Goal: Task Accomplishment & Management: Use online tool/utility

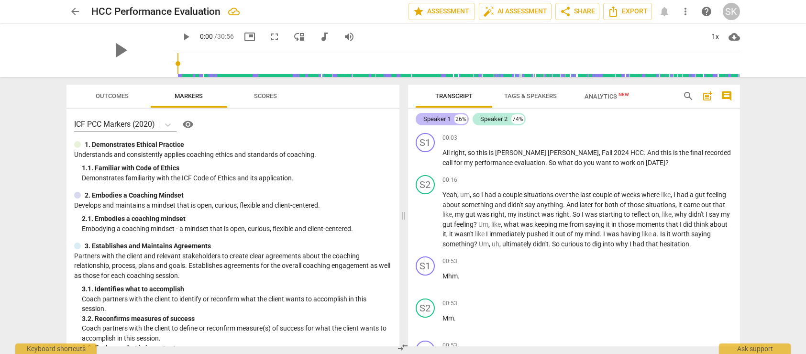
click at [442, 117] on div "Speaker 1" at bounding box center [436, 119] width 27 height 10
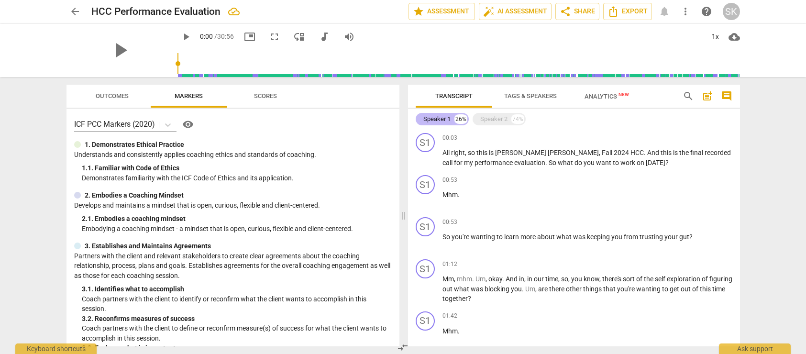
click at [446, 120] on div "Speaker 1" at bounding box center [436, 119] width 27 height 10
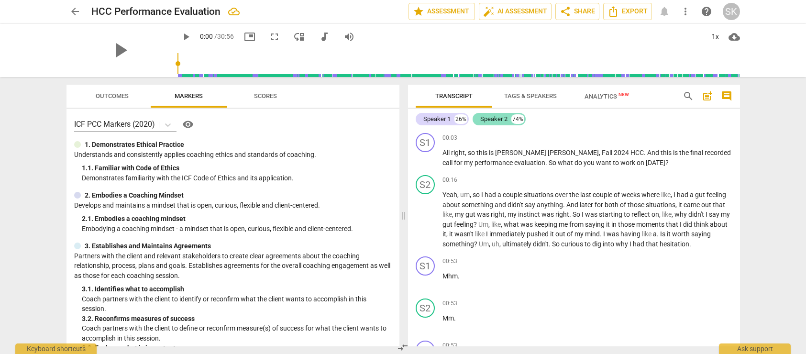
click at [494, 121] on div "Speaker 2" at bounding box center [493, 119] width 27 height 10
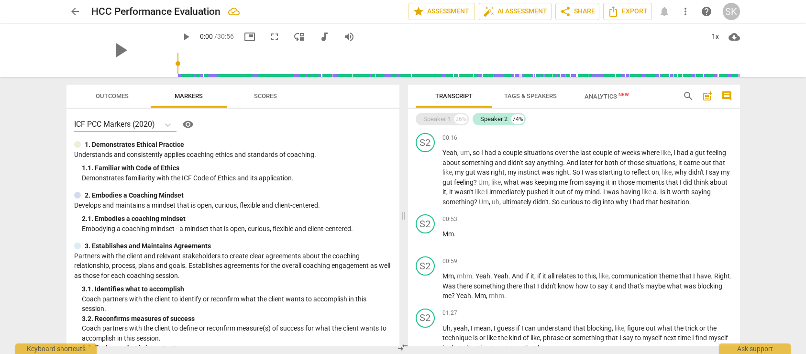
click at [448, 119] on div "Speaker 1" at bounding box center [436, 119] width 27 height 10
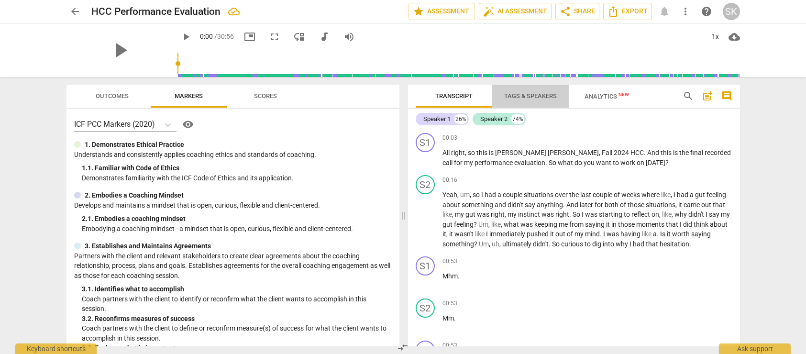
click at [527, 100] on span "Tags & Speakers" at bounding box center [531, 96] width 76 height 13
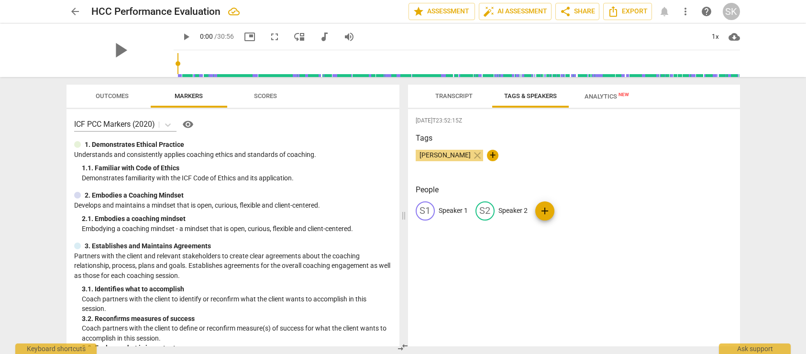
click at [426, 211] on div "S1" at bounding box center [425, 210] width 19 height 19
type input "Coach"
click at [572, 212] on p "Speaker 2" at bounding box center [575, 211] width 29 height 10
type input "Client"
click at [610, 161] on div "[PERSON_NAME] close +" at bounding box center [574, 159] width 317 height 19
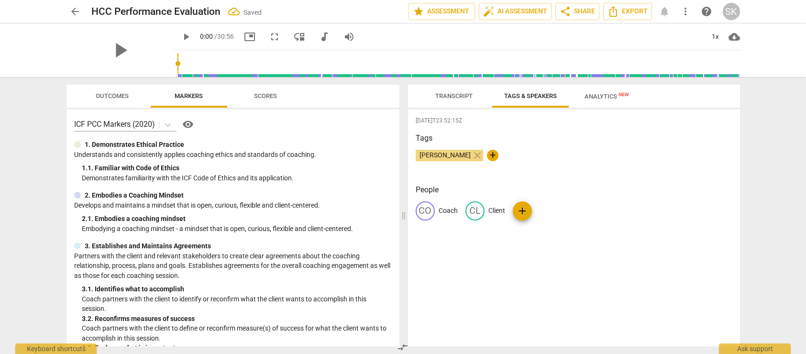
click at [587, 156] on div "[PERSON_NAME] close +" at bounding box center [574, 159] width 317 height 19
click at [454, 95] on span "Transcript" at bounding box center [453, 95] width 37 height 7
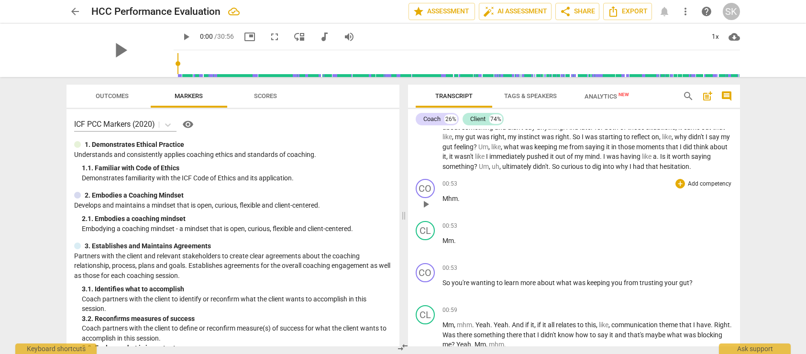
scroll to position [84, 0]
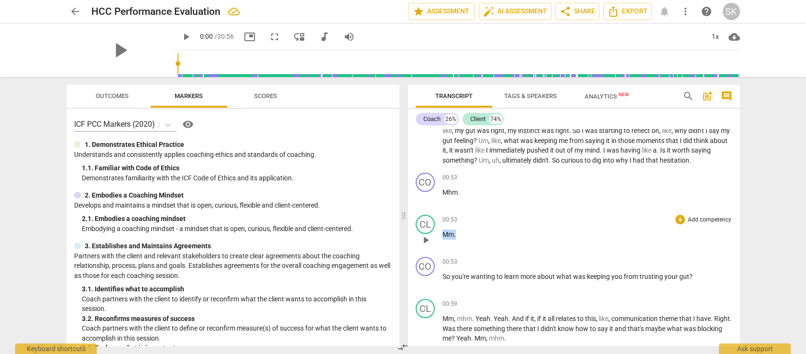
drag, startPoint x: 459, startPoint y: 242, endPoint x: 439, endPoint y: 242, distance: 20.6
click at [439, 242] on div "CL play_arrow pause 00:53 + Add competency keyboard_arrow_right Mm ." at bounding box center [574, 232] width 332 height 42
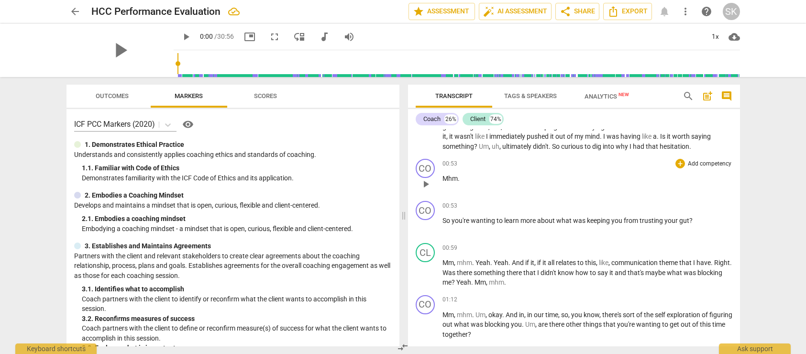
scroll to position [97, 0]
click at [443, 225] on span "So" at bounding box center [447, 221] width 9 height 8
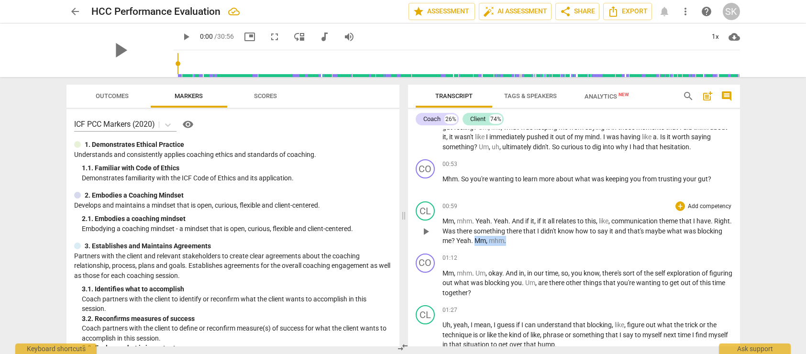
drag, startPoint x: 503, startPoint y: 250, endPoint x: 534, endPoint y: 250, distance: 31.6
click at [534, 246] on p "Mm , mhm . Yeah . Yeah . And if it , if it all relates to this , like , communi…" at bounding box center [588, 231] width 290 height 30
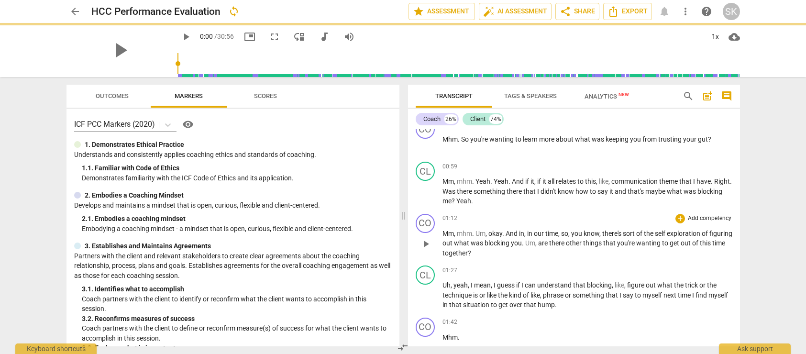
scroll to position [141, 0]
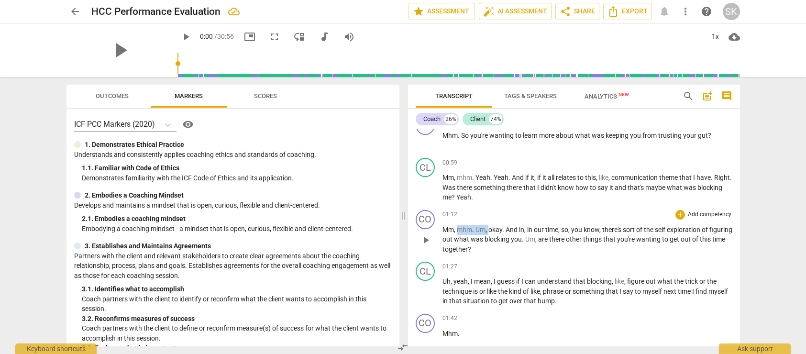
drag, startPoint x: 456, startPoint y: 240, endPoint x: 488, endPoint y: 239, distance: 32.1
click at [488, 239] on p "Mm , mhm . Um , okay . And in , in our time , so , you know , there's sort of t…" at bounding box center [588, 240] width 290 height 30
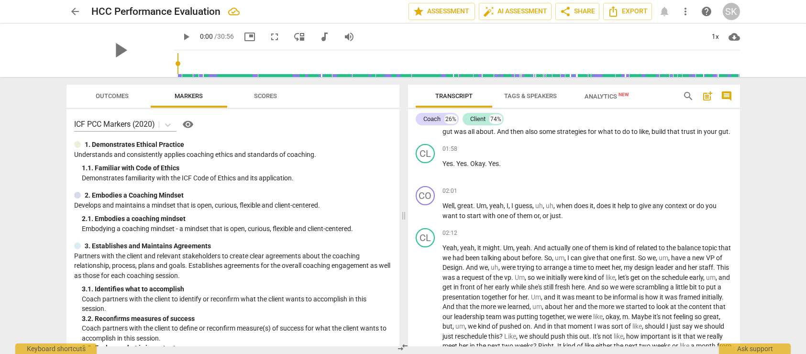
scroll to position [427, 0]
drag, startPoint x: 470, startPoint y: 192, endPoint x: 503, endPoint y: 191, distance: 32.6
click at [503, 168] on p "Yes . Yes . Okay . Yes ." at bounding box center [588, 163] width 290 height 10
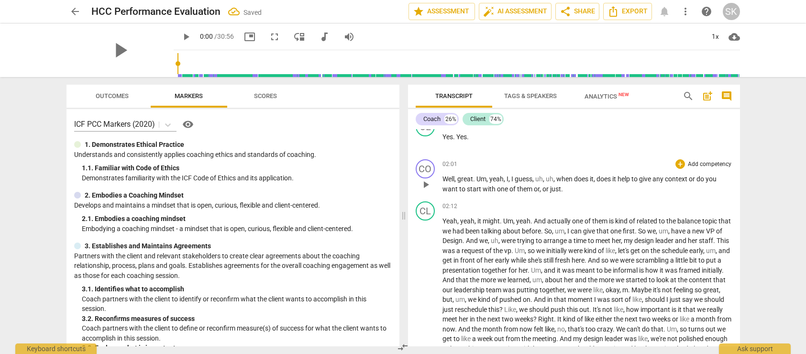
scroll to position [454, 0]
drag, startPoint x: 536, startPoint y: 208, endPoint x: 597, endPoint y: 207, distance: 61.2
click at [597, 193] on p "Well , great . Um , yeah , I , I guess , uh , uh , when does it , does it help …" at bounding box center [588, 184] width 290 height 20
drag, startPoint x: 506, startPoint y: 209, endPoint x: 512, endPoint y: 210, distance: 6.4
click at [512, 193] on p "Well , great . Um , yeah , I , I guess , does it help to give any context or do…" at bounding box center [588, 184] width 290 height 20
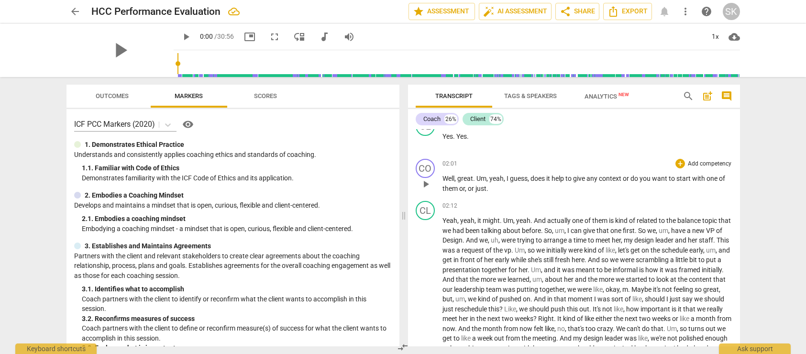
click at [569, 182] on span "to" at bounding box center [569, 179] width 8 height 8
click at [546, 193] on p "Well , great . Um , yeah , I guess , does it help to give any context or do you…" at bounding box center [588, 184] width 290 height 20
drag, startPoint x: 457, startPoint y: 219, endPoint x: 490, endPoint y: 219, distance: 33.0
click at [490, 193] on p "Well , great . Um , yeah , I guess , does it help to give any context or do you…" at bounding box center [588, 184] width 290 height 20
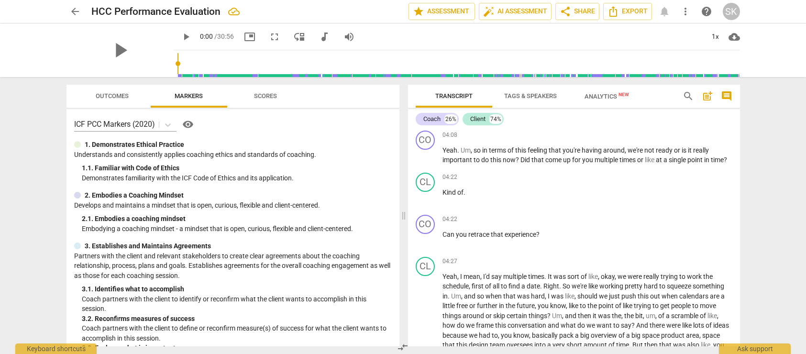
scroll to position [898, 0]
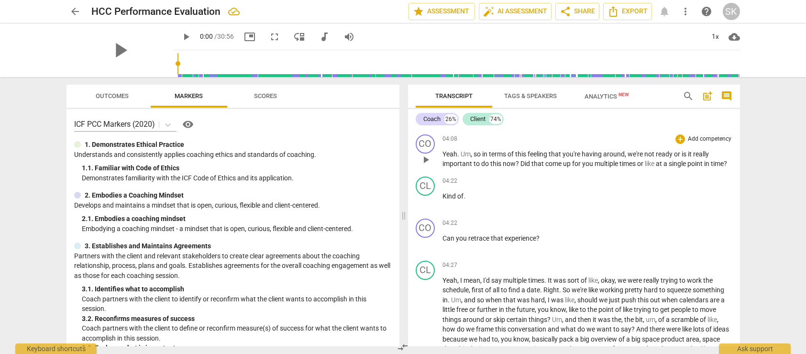
click at [630, 158] on span "we're" at bounding box center [636, 154] width 17 height 8
click at [674, 158] on span "ready" at bounding box center [665, 154] width 18 height 8
click at [684, 158] on span "or" at bounding box center [680, 154] width 8 height 8
click at [630, 158] on span "we're" at bounding box center [636, 154] width 17 height 8
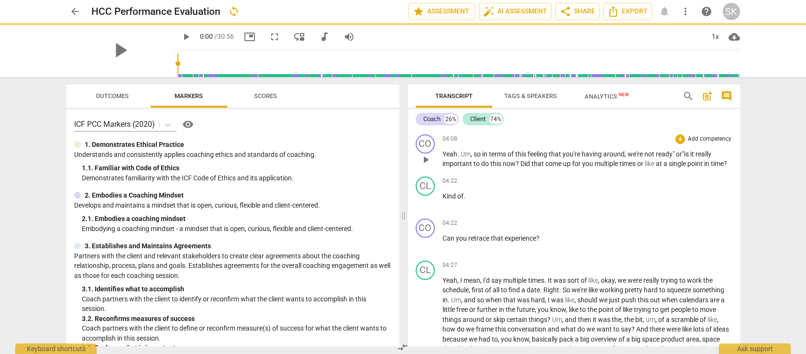
click at [687, 158] on span "is" at bounding box center [687, 154] width 6 height 8
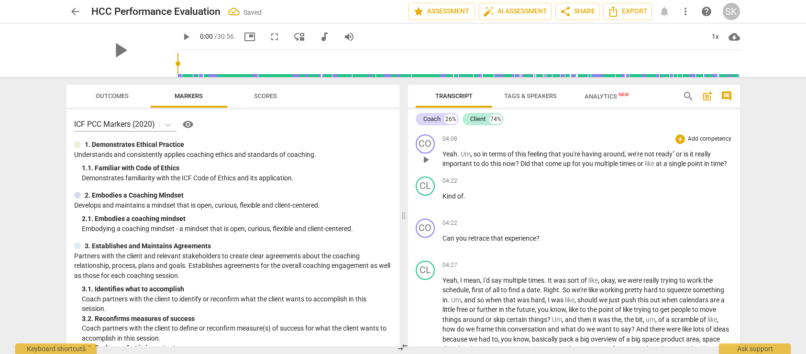
click at [676, 158] on span "ready"" at bounding box center [666, 154] width 20 height 8
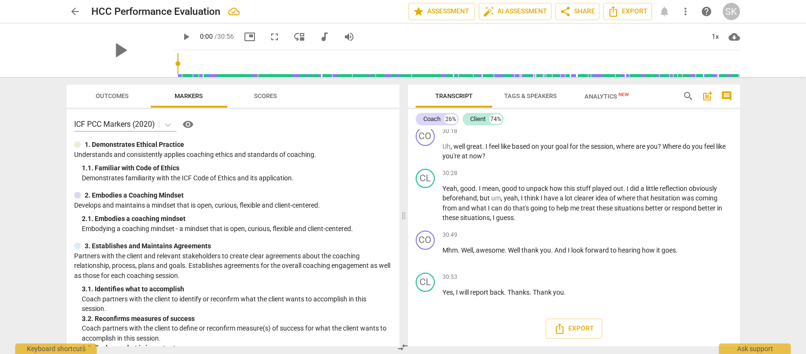
scroll to position [7829, 0]
drag, startPoint x: 534, startPoint y: 294, endPoint x: 509, endPoint y: 295, distance: 25.4
click at [509, 295] on p "Yes , I will report back . Thanks . Thank you ." at bounding box center [588, 293] width 290 height 10
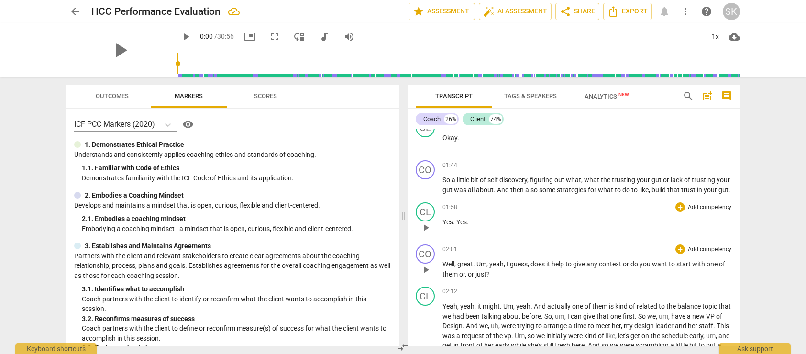
scroll to position [372, 0]
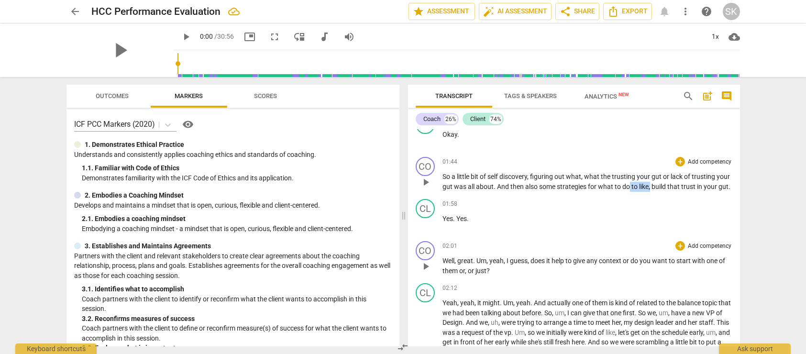
drag, startPoint x: 665, startPoint y: 208, endPoint x: 644, endPoint y: 207, distance: 21.1
click at [644, 191] on p "So a little bit of self discovery , figuring out what , what the trusting your …" at bounding box center [588, 182] width 290 height 20
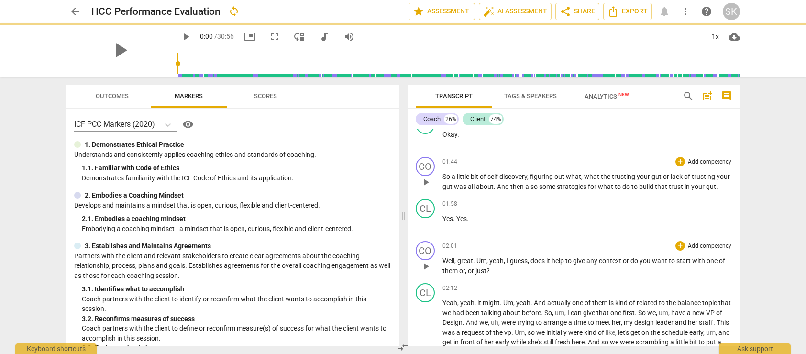
click at [459, 191] on p "So a little bit of self discovery , figuring out what , what the trusting your …" at bounding box center [588, 182] width 290 height 20
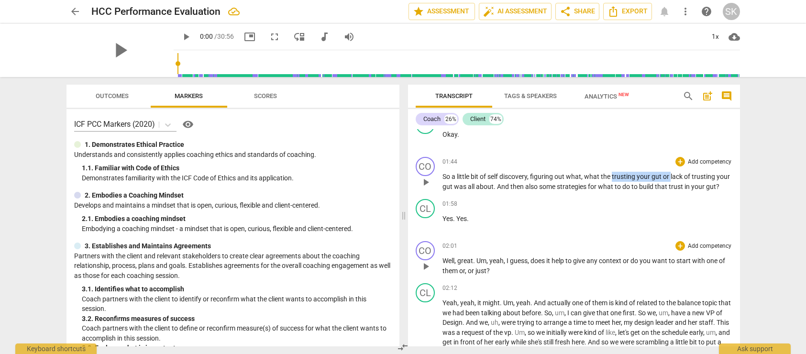
drag, startPoint x: 612, startPoint y: 196, endPoint x: 671, endPoint y: 193, distance: 58.9
click at [671, 191] on p "So a little bit of self discovery , figuring out what , what the trusting your …" at bounding box center [588, 182] width 290 height 20
click at [585, 191] on p "So a little bit of self discovery , figuring out what , what the lack of trusti…" at bounding box center [588, 182] width 290 height 20
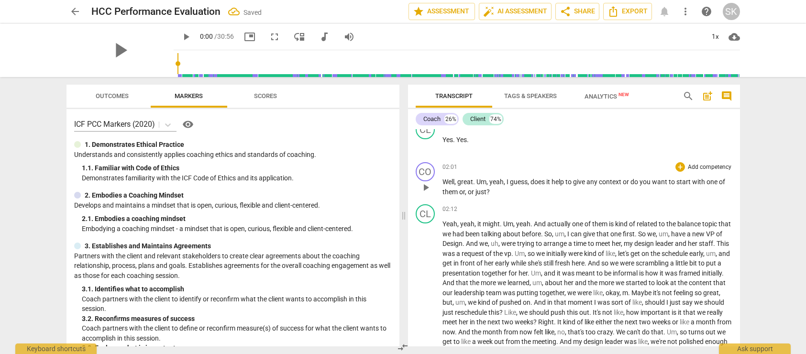
scroll to position [451, 0]
click at [185, 63] on input "range" at bounding box center [458, 63] width 563 height 31
drag, startPoint x: 185, startPoint y: 63, endPoint x: 206, endPoint y: 63, distance: 21.1
click at [206, 63] on input "range" at bounding box center [458, 63] width 563 height 31
click at [201, 62] on input "range" at bounding box center [458, 63] width 563 height 31
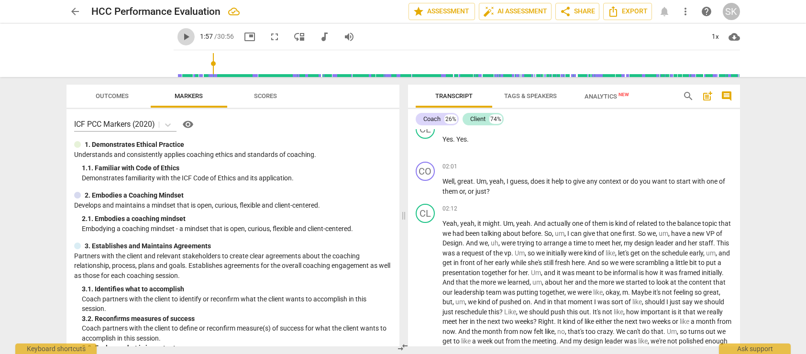
click at [180, 37] on span "play_arrow" at bounding box center [185, 36] width 11 height 11
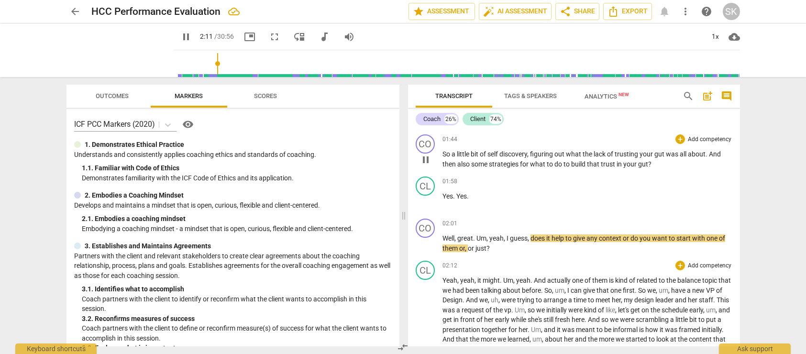
scroll to position [396, 0]
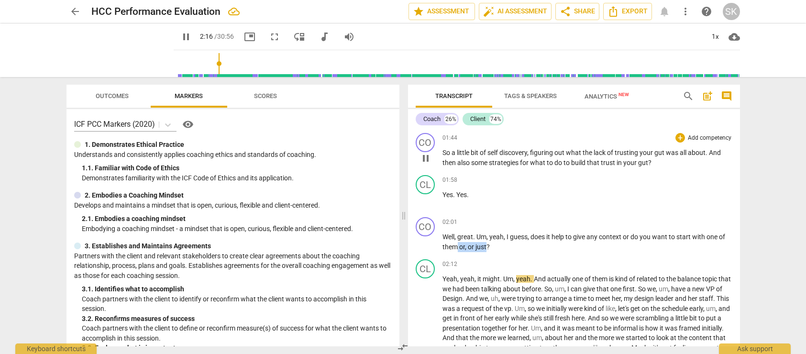
drag, startPoint x: 458, startPoint y: 266, endPoint x: 487, endPoint y: 267, distance: 29.7
click at [487, 252] on p "Well , great . Um , yeah , I guess , does it help to give any context or do you…" at bounding box center [588, 242] width 290 height 20
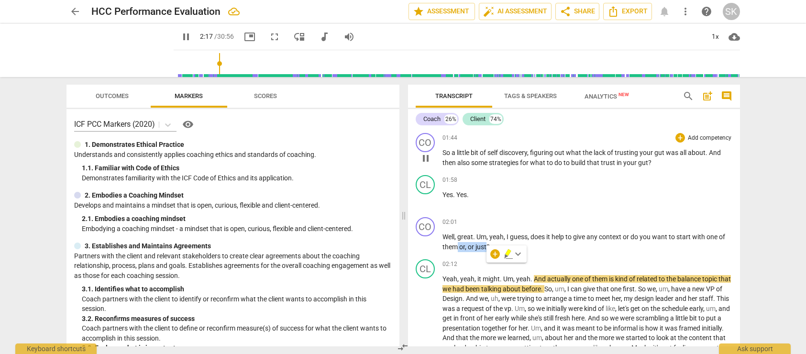
type input "138"
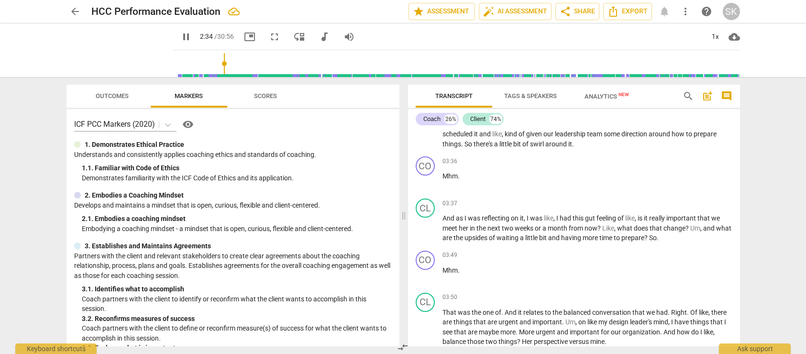
scroll to position [679, 0]
click at [220, 61] on input "range" at bounding box center [458, 63] width 563 height 31
click at [232, 61] on input "range" at bounding box center [458, 63] width 563 height 31
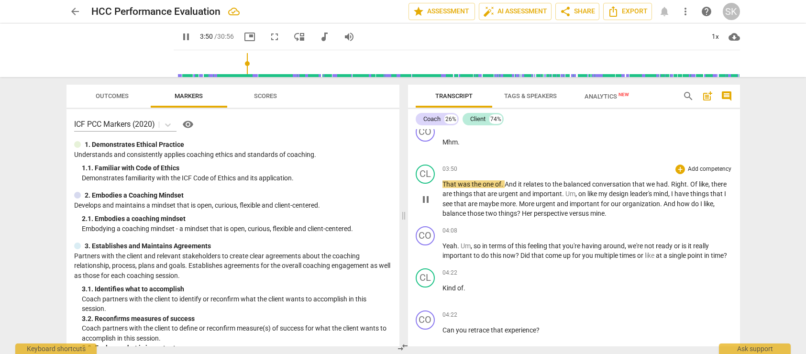
scroll to position [809, 0]
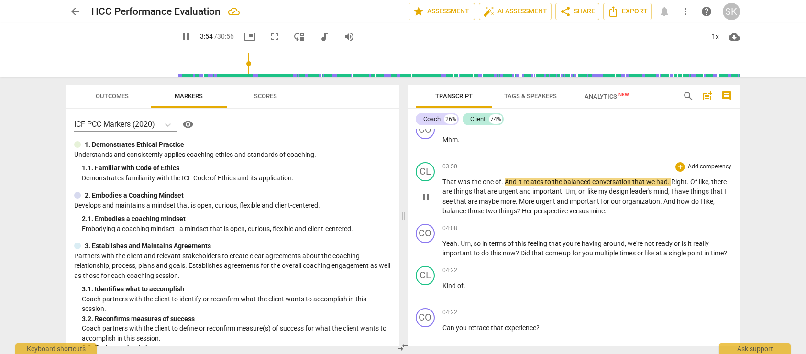
click at [505, 186] on span "And" at bounding box center [511, 182] width 13 height 8
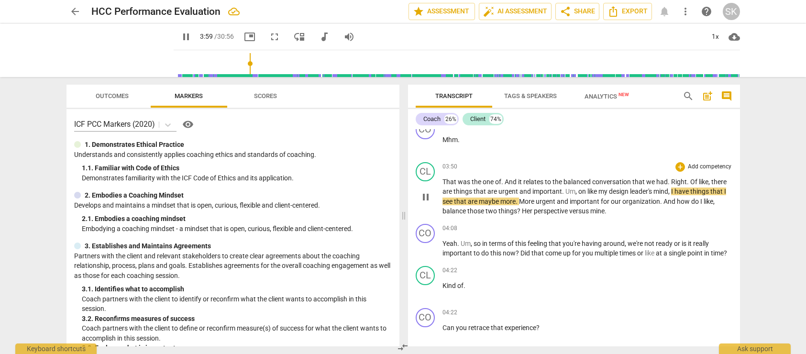
type input "240"
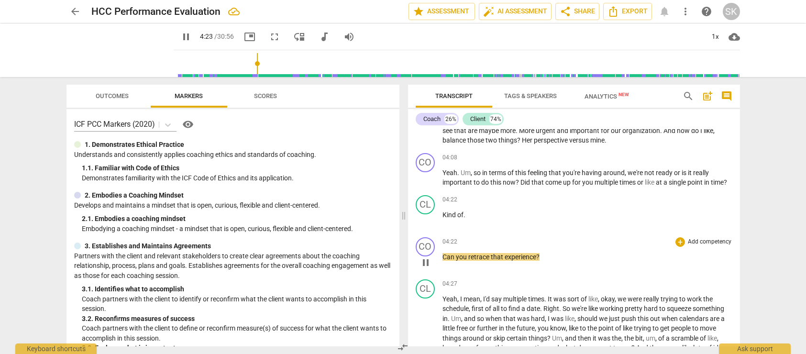
scroll to position [883, 0]
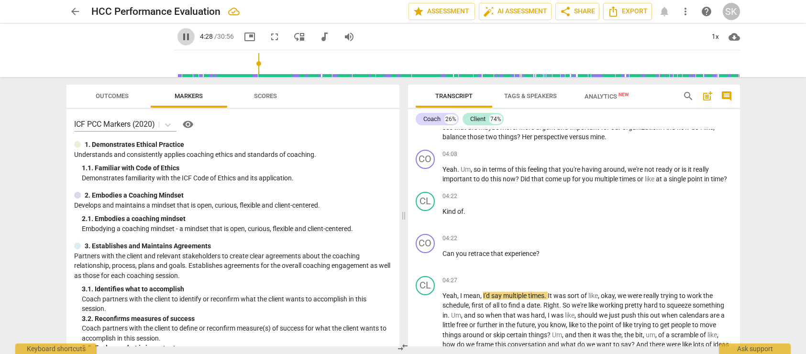
click at [180, 34] on span "pause" at bounding box center [185, 36] width 11 height 11
type input "268"
click at [443, 215] on span "Kind" at bounding box center [450, 212] width 15 height 8
drag, startPoint x: 471, startPoint y: 242, endPoint x: 427, endPoint y: 243, distance: 44.0
click at [427, 230] on div "CL play_arrow pause 04:22 + Add competency keyboard_arrow_right Kind of ." at bounding box center [574, 209] width 332 height 42
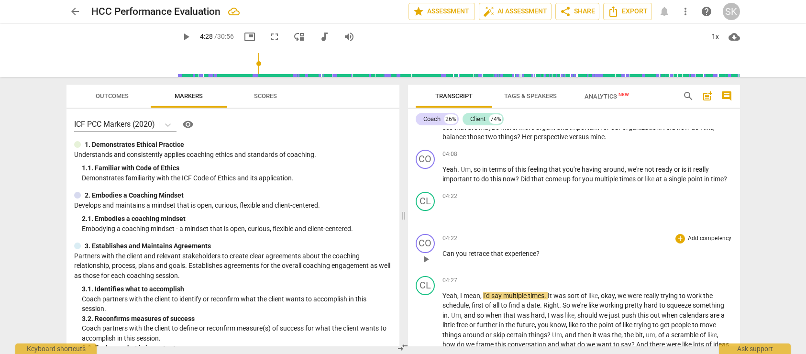
click at [443, 257] on span "Can" at bounding box center [449, 254] width 13 height 8
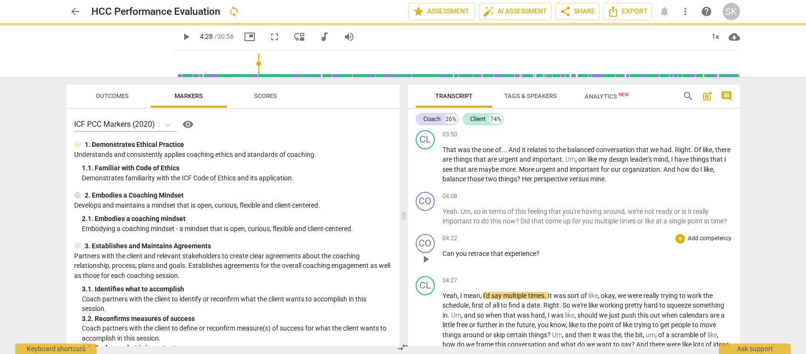
paste p
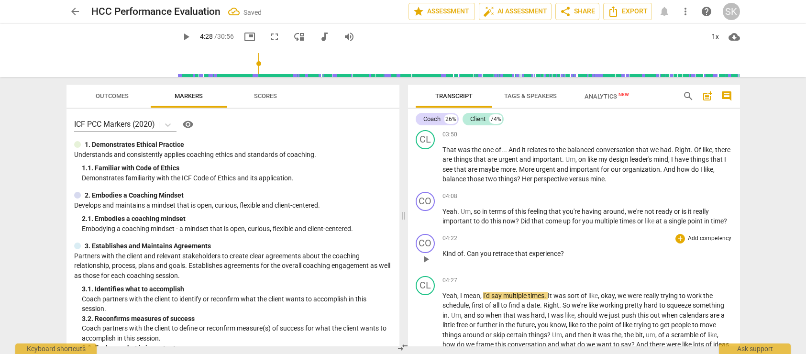
click at [443, 257] on span "Kind of. Can" at bounding box center [462, 254] width 38 height 8
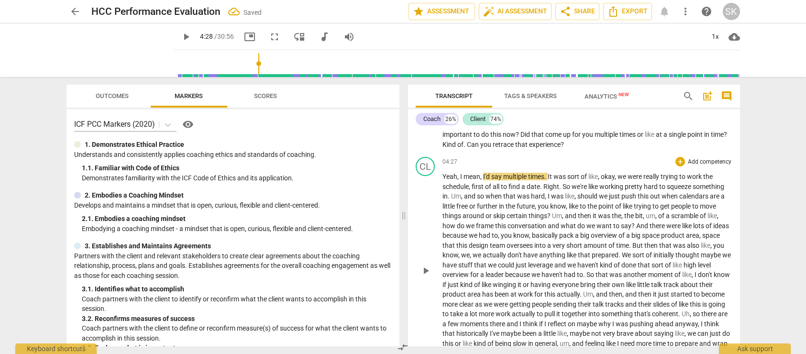
scroll to position [943, 0]
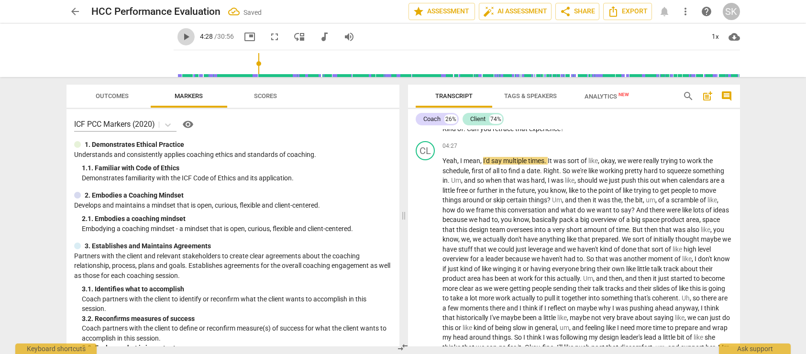
click at [180, 34] on span "play_arrow" at bounding box center [185, 36] width 11 height 11
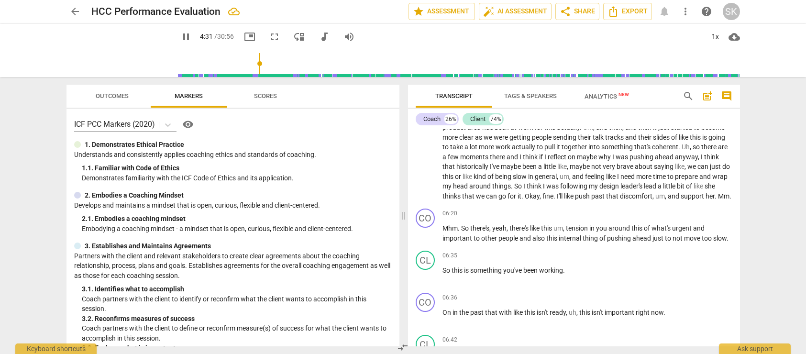
scroll to position [1096, 0]
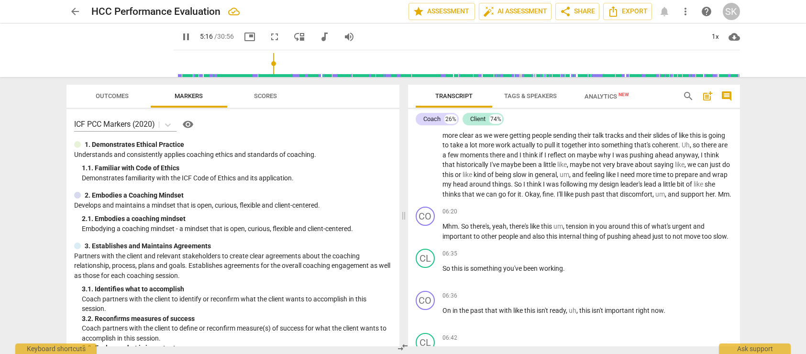
click at [263, 61] on input "range" at bounding box center [458, 63] width 563 height 31
click at [282, 60] on input "range" at bounding box center [458, 63] width 563 height 31
drag, startPoint x: 510, startPoint y: 225, endPoint x: 492, endPoint y: 224, distance: 18.2
click at [492, 199] on p "Yeah , I mean , I'd say multiple times . It was sort of like , okay , we were r…" at bounding box center [588, 101] width 290 height 196
type input "384"
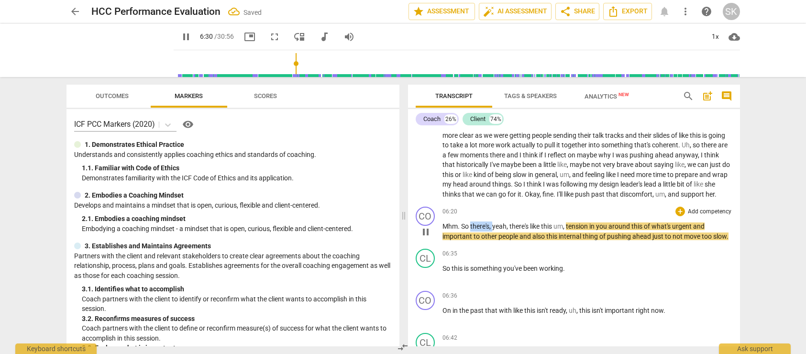
drag, startPoint x: 470, startPoint y: 257, endPoint x: 494, endPoint y: 256, distance: 23.9
click at [494, 241] on p "Mhm . So there's , yeah , there's like this um , tension in you around this of …" at bounding box center [588, 232] width 290 height 20
type input "392"
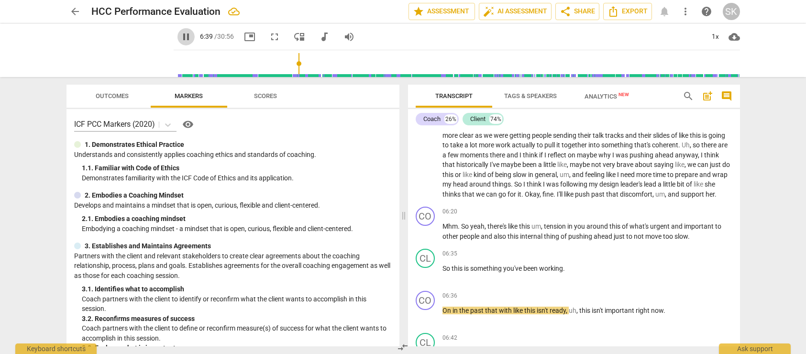
click at [180, 38] on span "pause" at bounding box center [185, 36] width 11 height 11
type input "400"
drag, startPoint x: 442, startPoint y: 299, endPoint x: 587, endPoint y: 299, distance: 145.4
click at [587, 274] on p "So this is something you've been working ." at bounding box center [588, 269] width 290 height 10
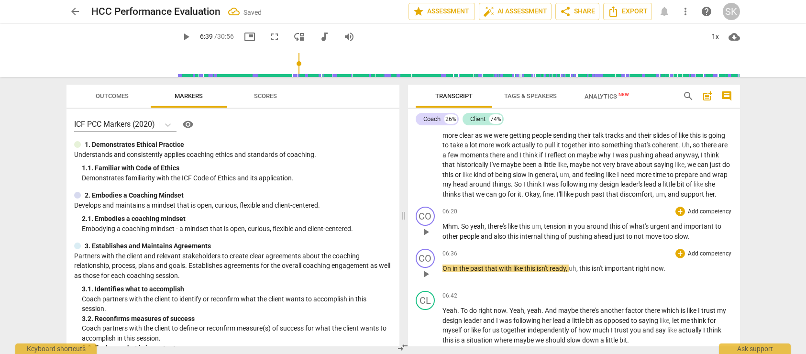
click at [443, 272] on span "On" at bounding box center [448, 269] width 10 height 8
paste p
click at [605, 272] on span "past" at bounding box center [597, 269] width 15 height 8
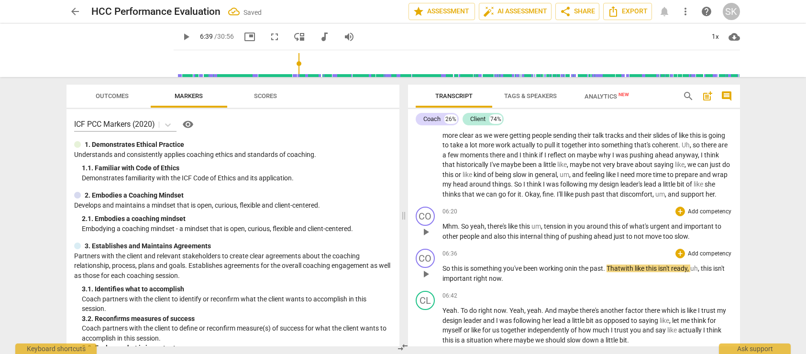
click at [620, 272] on span "That" at bounding box center [614, 269] width 14 height 8
click at [442, 280] on div "play_arrow pause" at bounding box center [430, 274] width 24 height 12
click at [443, 272] on span "So" at bounding box center [447, 269] width 9 height 8
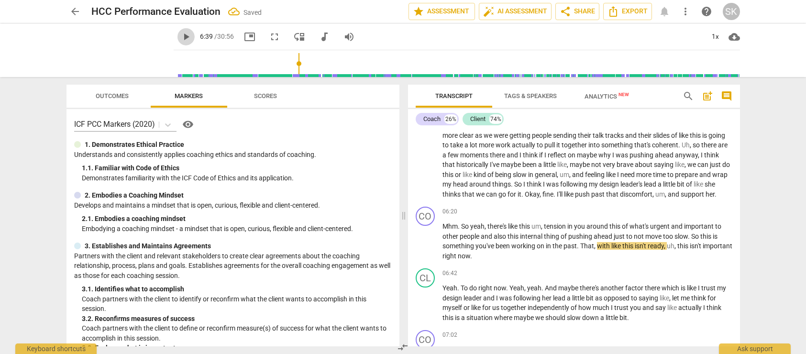
click at [180, 39] on span "play_arrow" at bounding box center [185, 36] width 11 height 11
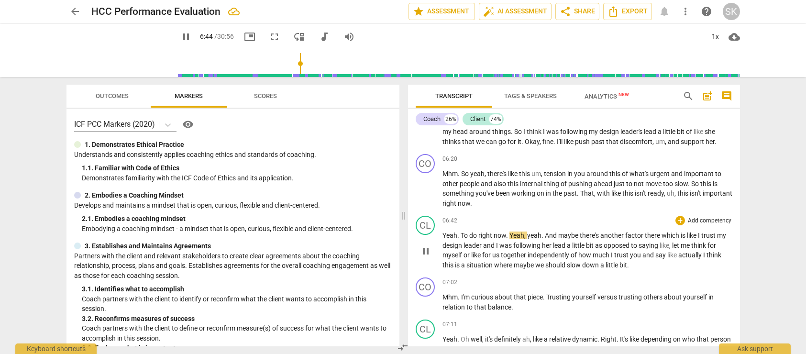
scroll to position [1150, 0]
type input "405"
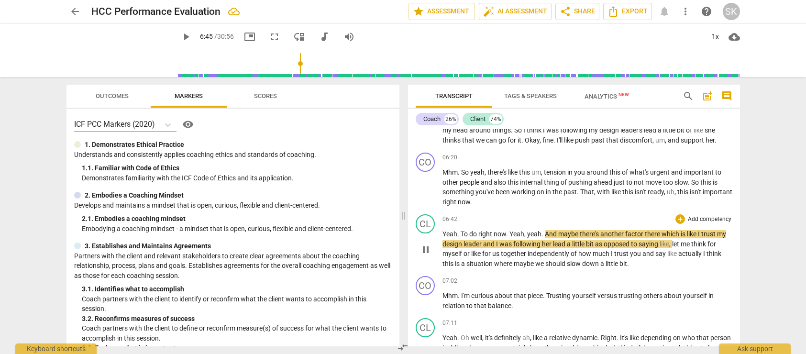
type input "405"
drag, startPoint x: 473, startPoint y: 232, endPoint x: 507, endPoint y: 232, distance: 33.5
click at [507, 207] on p "Mhm . So yeah , there's like this um , tension in you around this of what's urg…" at bounding box center [588, 186] width 290 height 39
drag, startPoint x: 461, startPoint y: 263, endPoint x: 542, endPoint y: 259, distance: 80.9
click at [542, 259] on p "Yeah . To do right now . Yeah , yeah . And maybe there's another factor there w…" at bounding box center [588, 248] width 290 height 39
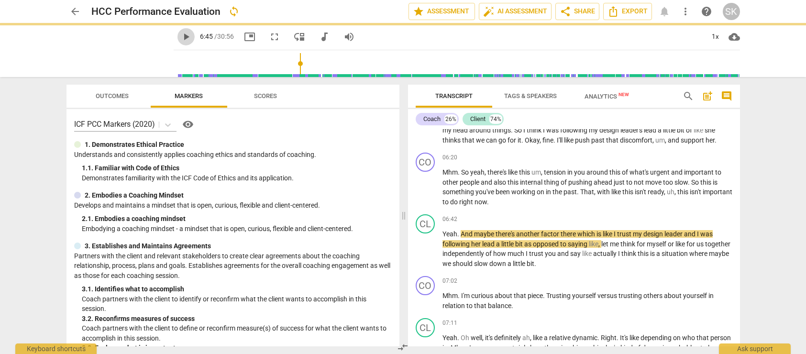
click at [180, 39] on span "play_arrow" at bounding box center [185, 36] width 11 height 11
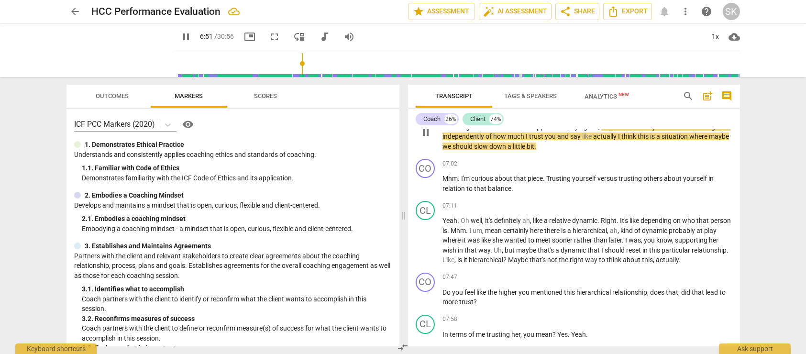
scroll to position [1274, 0]
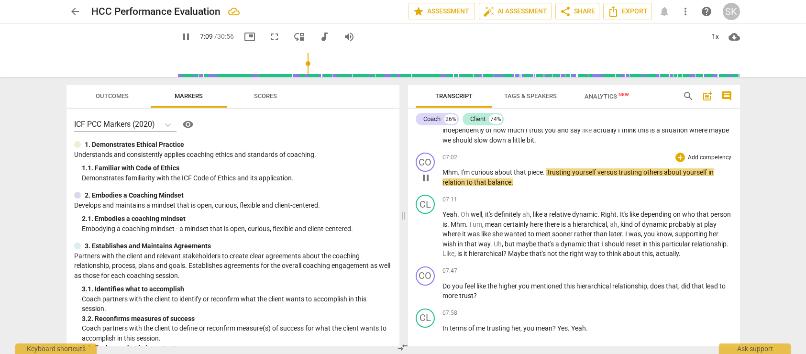
click at [665, 176] on span "about" at bounding box center [673, 172] width 19 height 8
type input "431"
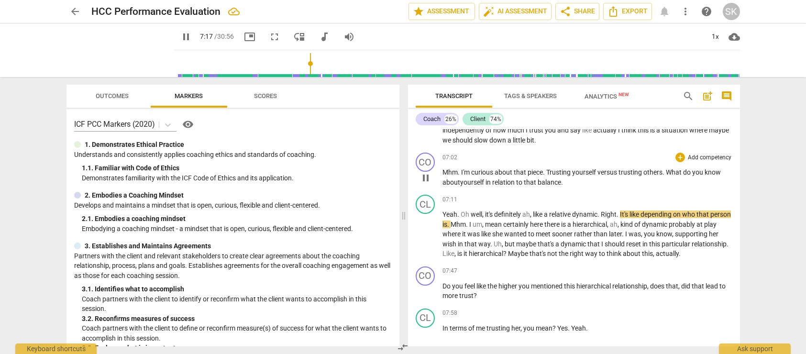
click at [566, 187] on p "Mhm . I'm curious about that piece . Trusting yourself versus trusting others. …" at bounding box center [588, 177] width 290 height 20
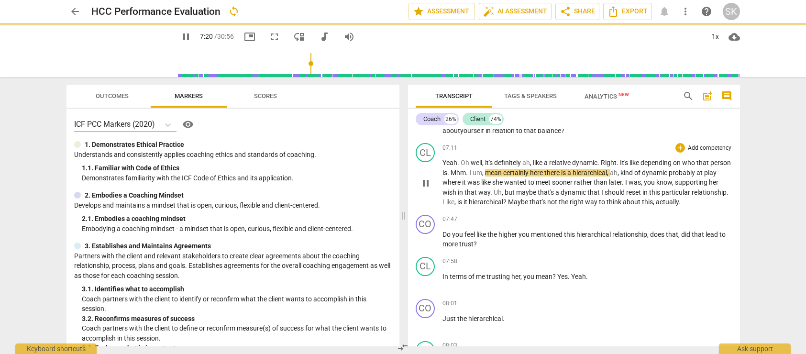
scroll to position [1336, 0]
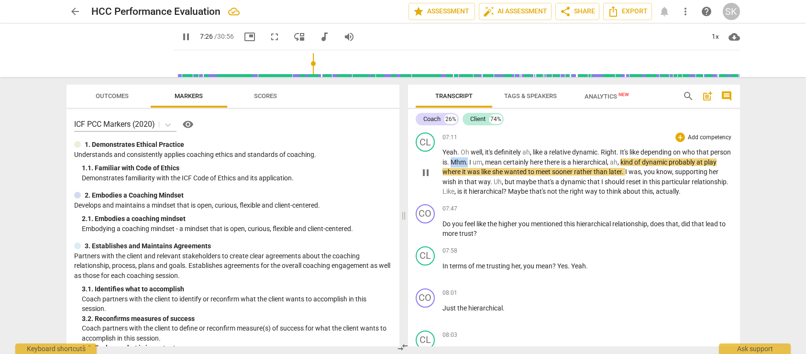
drag, startPoint x: 473, startPoint y: 191, endPoint x: 491, endPoint y: 191, distance: 18.2
click at [491, 191] on p "Yeah . Oh well , it's definitely ah , like a relative dynamic . Right . It's li…" at bounding box center [588, 171] width 290 height 49
type input "447"
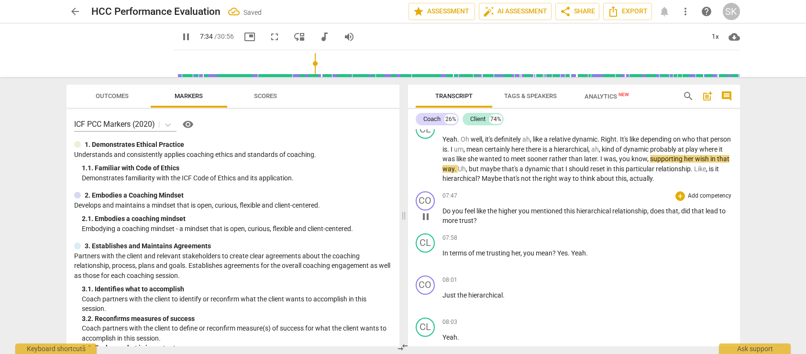
scroll to position [1349, 0]
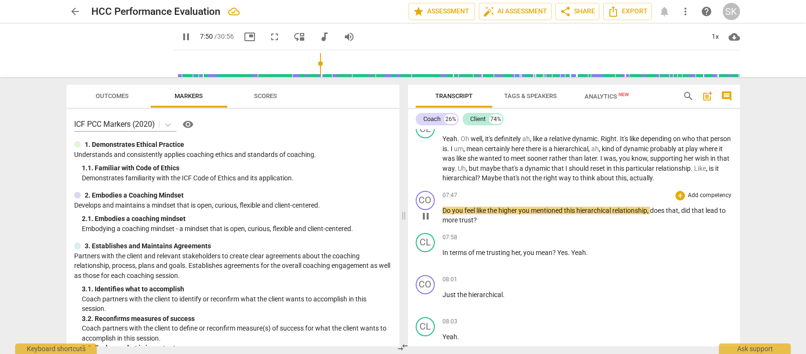
click at [508, 214] on span "higher" at bounding box center [508, 211] width 20 height 8
drag, startPoint x: 489, startPoint y: 241, endPoint x: 523, endPoint y: 239, distance: 34.1
click at [523, 225] on p "Do you feel like the higher you mentioned this hierarchical relationship , does…" at bounding box center [588, 216] width 290 height 20
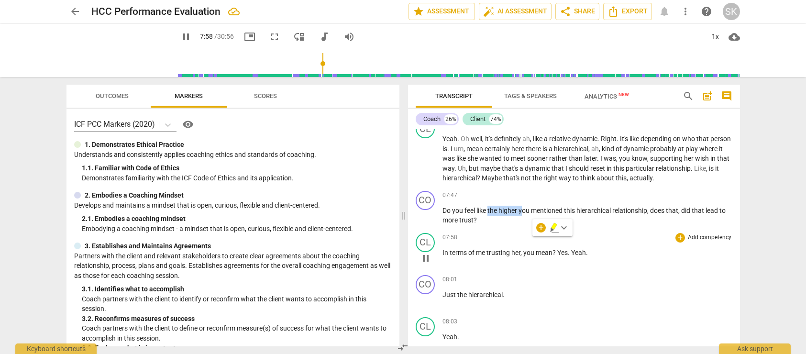
type input "479"
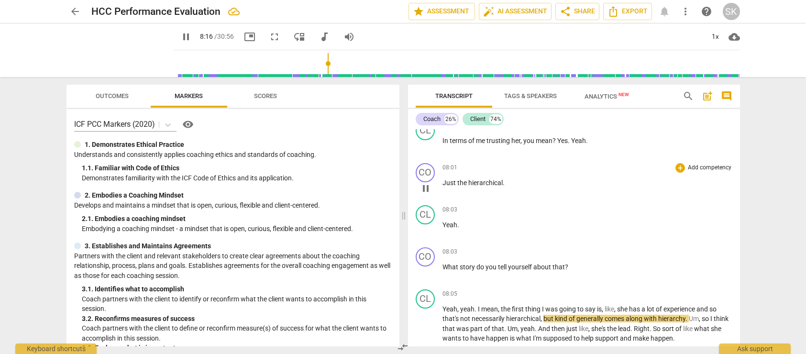
scroll to position [1462, 0]
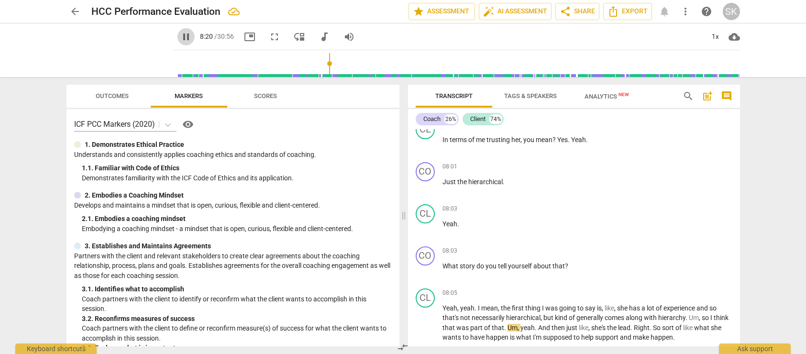
click at [180, 38] on span "pause" at bounding box center [185, 36] width 11 height 11
type input "501"
drag, startPoint x: 559, startPoint y: 168, endPoint x: 592, endPoint y: 168, distance: 33.0
click at [592, 145] on p "In terms of me trusting her , you mean ? Yes . Yeah ." at bounding box center [588, 140] width 290 height 10
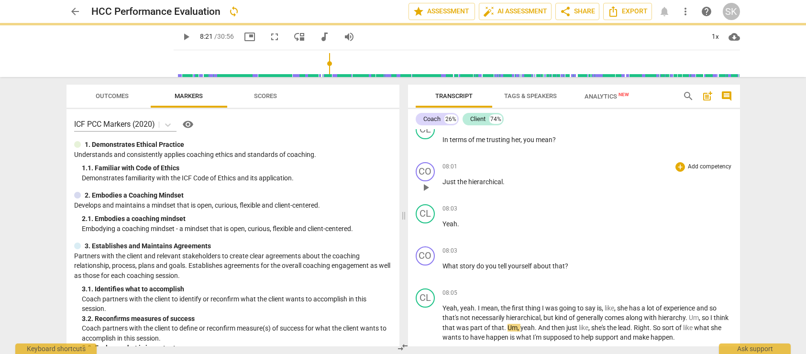
click at [443, 186] on span "Just" at bounding box center [450, 182] width 15 height 8
paste p
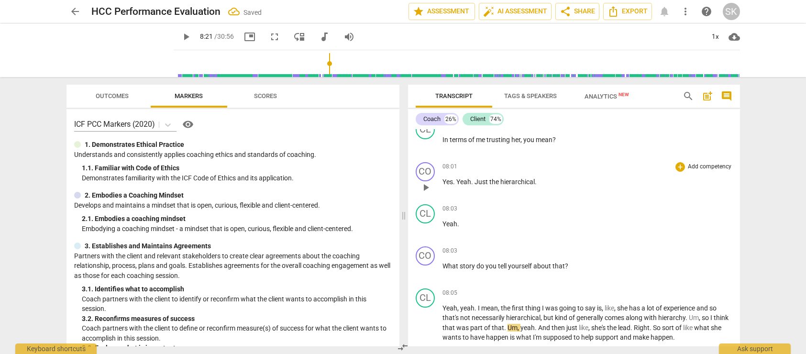
click at [536, 186] on span "." at bounding box center [536, 182] width 2 height 8
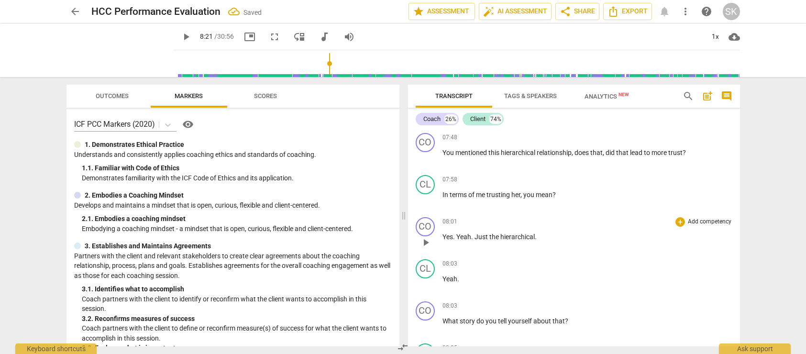
scroll to position [1402, 0]
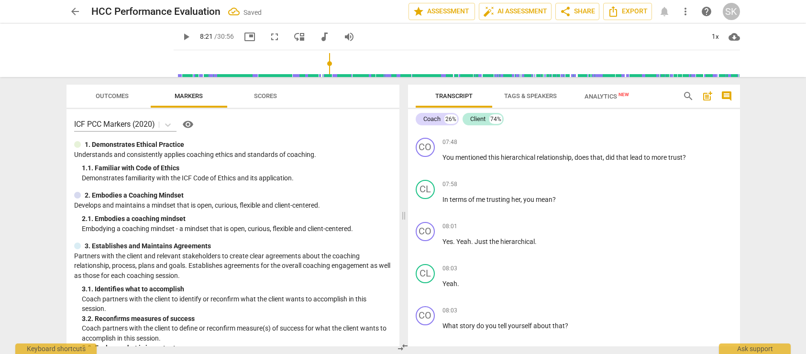
click at [316, 61] on input "range" at bounding box center [458, 63] width 563 height 31
click at [313, 65] on input "range" at bounding box center [458, 63] width 563 height 31
click at [180, 38] on span "play_arrow" at bounding box center [185, 36] width 11 height 11
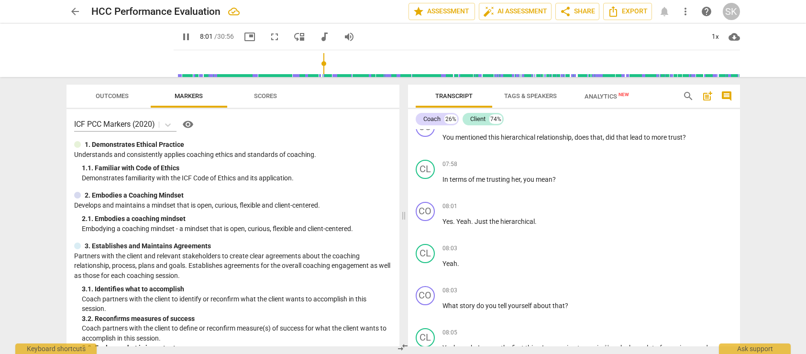
scroll to position [1434, 0]
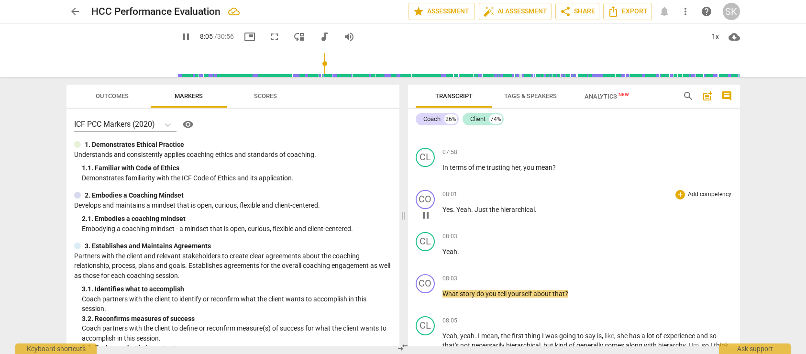
click at [536, 213] on span "." at bounding box center [536, 210] width 2 height 8
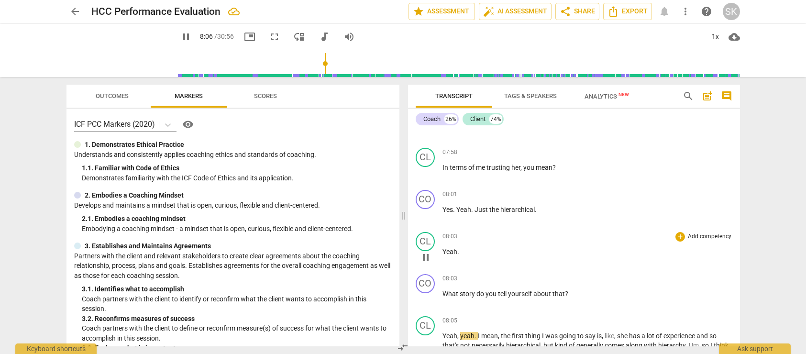
type input "487"
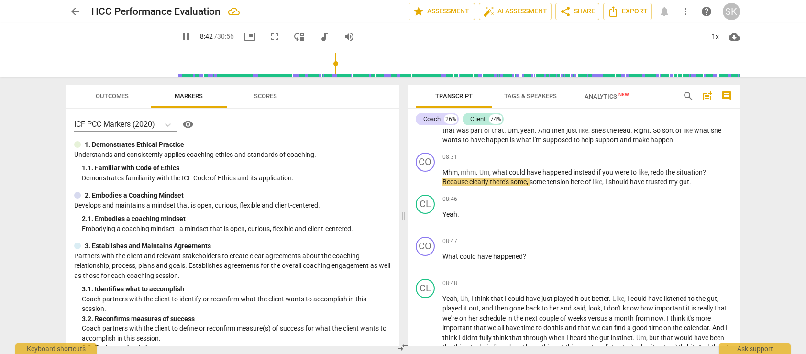
scroll to position [1652, 0]
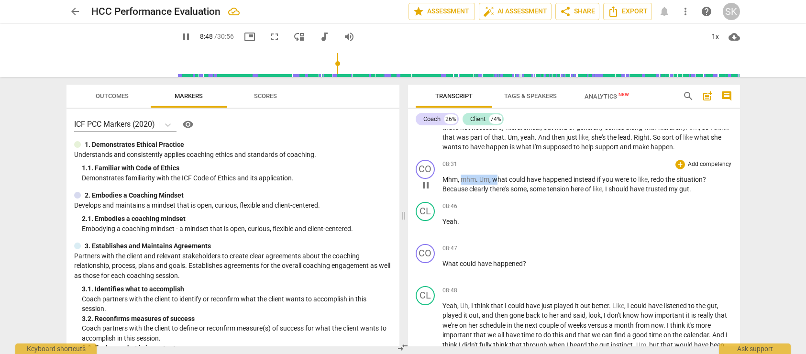
drag, startPoint x: 497, startPoint y: 209, endPoint x: 461, endPoint y: 210, distance: 35.9
click at [461, 194] on p "Mhm , mhm . Um , what could have happened instead if you were to like , redo th…" at bounding box center [588, 185] width 290 height 20
type input "529"
click at [583, 193] on span "should" at bounding box center [572, 189] width 22 height 8
click at [469, 183] on span "hat" at bounding box center [471, 180] width 11 height 8
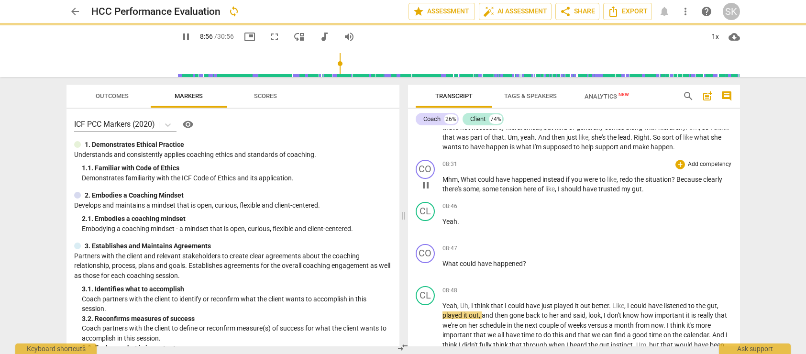
click at [687, 198] on div "CO play_arrow pause 08:31 + Add competency keyboard_arrow_right Mhm , What coul…" at bounding box center [574, 177] width 332 height 42
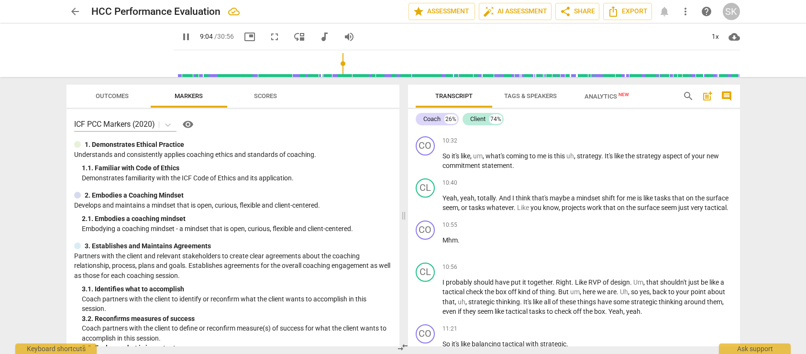
scroll to position [2066, 0]
click at [342, 59] on input "range" at bounding box center [458, 63] width 563 height 31
click at [349, 59] on input "range" at bounding box center [458, 63] width 563 height 31
click at [358, 59] on input "range" at bounding box center [458, 63] width 563 height 31
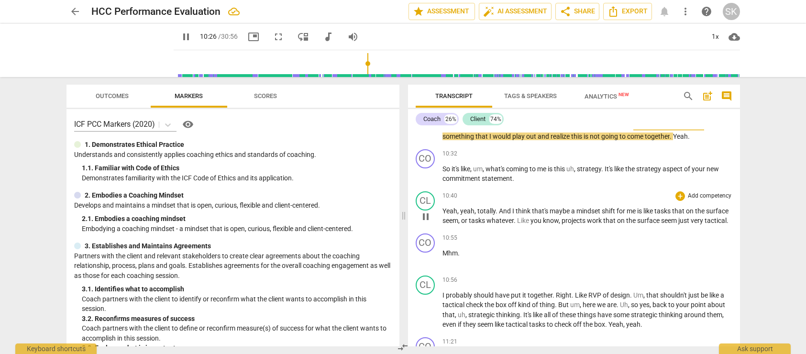
scroll to position [2058, 0]
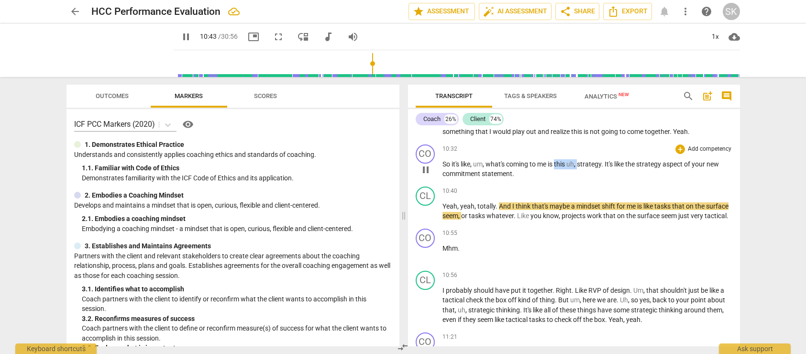
drag, startPoint x: 582, startPoint y: 193, endPoint x: 557, endPoint y: 193, distance: 24.9
click at [557, 179] on p "So it's like , um , what's coming to me is this uh , strategy . It's like the s…" at bounding box center [588, 169] width 290 height 20
type input "645"
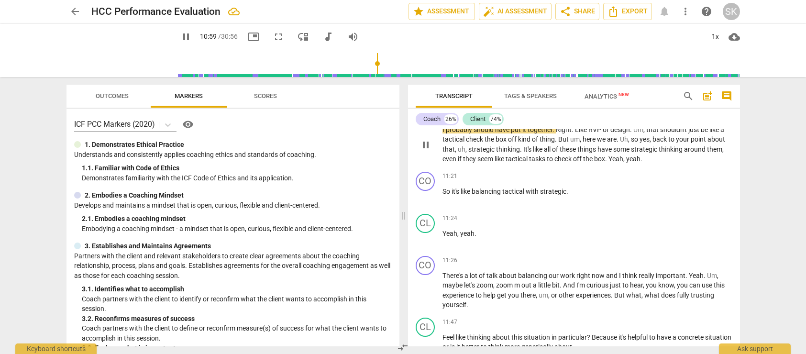
scroll to position [2220, 0]
click at [591, 132] on span "RVP" at bounding box center [595, 128] width 14 height 8
type input "661"
click at [590, 132] on span "Like Our" at bounding box center [586, 128] width 23 height 8
drag, startPoint x: 654, startPoint y: 167, endPoint x: 637, endPoint y: 168, distance: 17.7
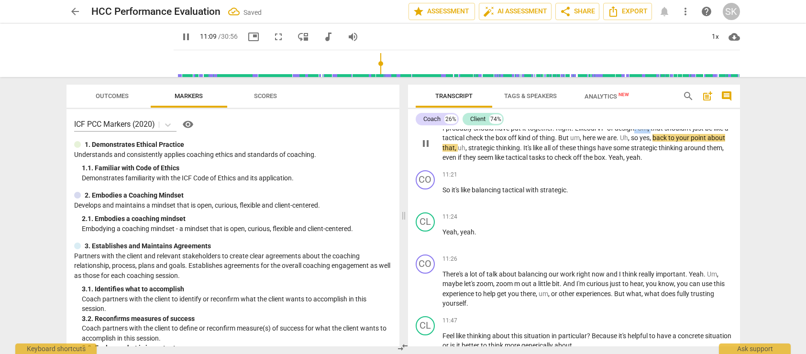
click at [637, 163] on p "I probably should have put it together . Right . Like our VP of design . Um , t…" at bounding box center [588, 142] width 290 height 39
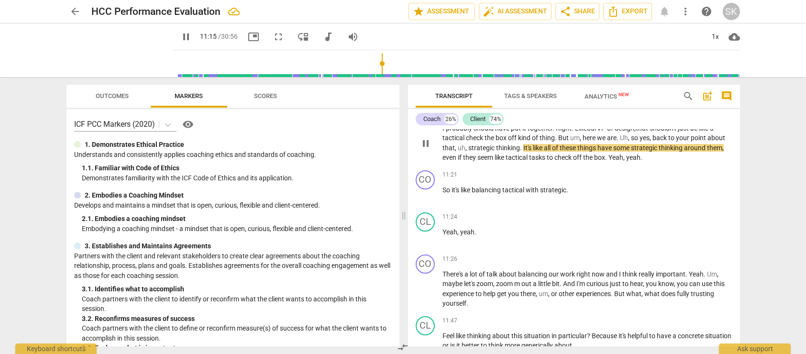
click at [598, 142] on span "we" at bounding box center [602, 138] width 10 height 8
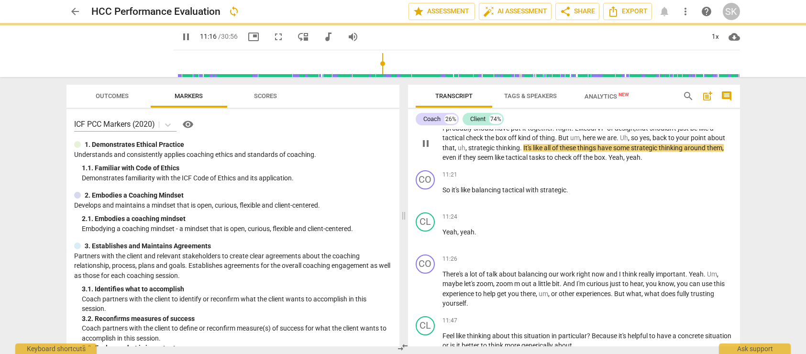
click at [675, 142] on span "to" at bounding box center [672, 138] width 8 height 8
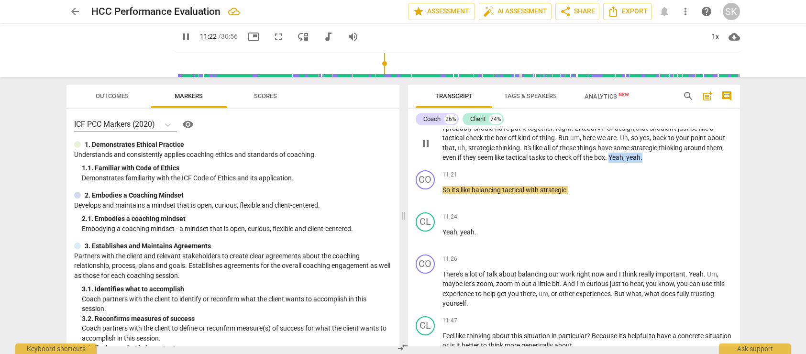
drag, startPoint x: 652, startPoint y: 199, endPoint x: 612, endPoint y: 198, distance: 40.2
click at [612, 163] on p "I probably should have put it together . Right . Like our VP of design, that sh…" at bounding box center [588, 142] width 290 height 39
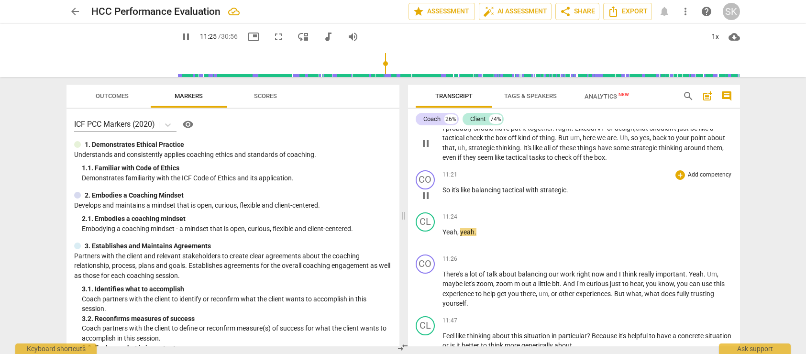
click at [443, 194] on span "So" at bounding box center [447, 190] width 9 height 8
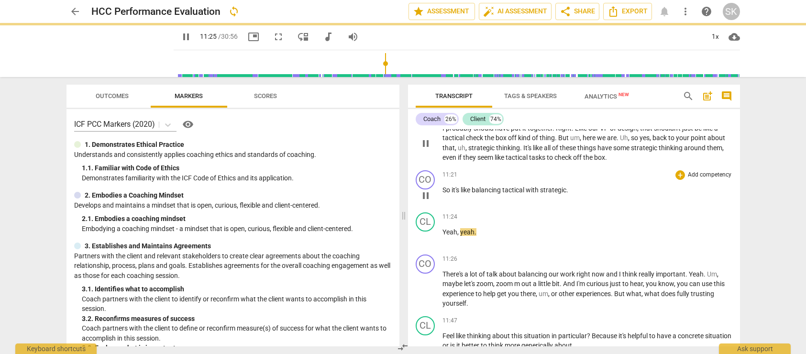
type input "686"
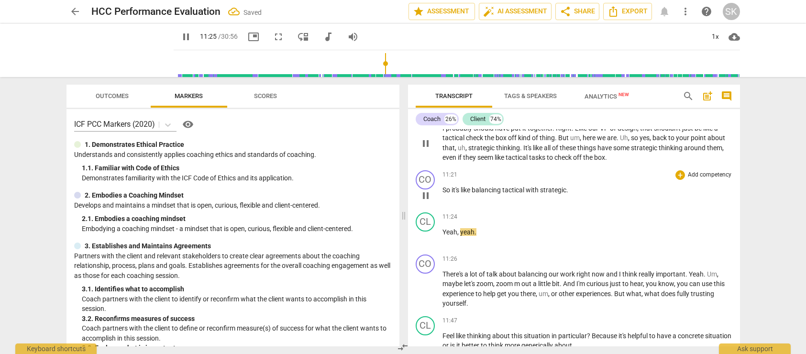
paste p
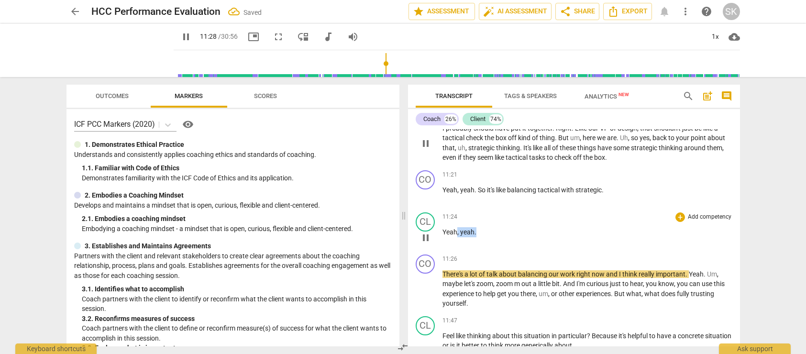
drag, startPoint x: 476, startPoint y: 272, endPoint x: 457, endPoint y: 273, distance: 19.1
click at [457, 237] on p "Yeah , yeah ." at bounding box center [588, 232] width 290 height 10
type input "689"
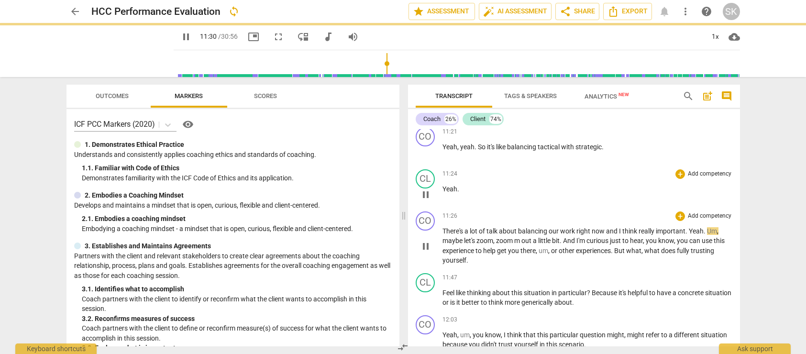
scroll to position [2270, 0]
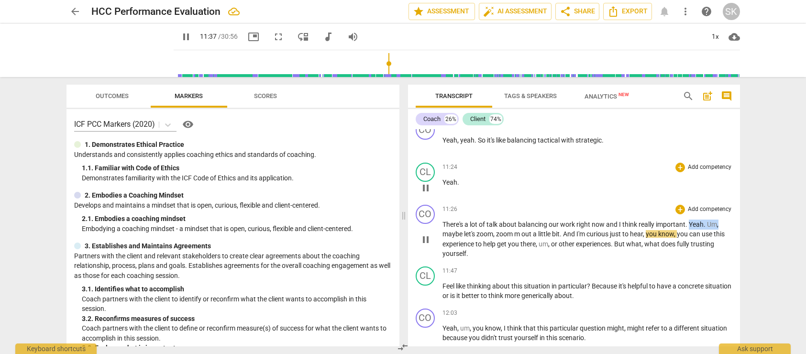
drag, startPoint x: 690, startPoint y: 263, endPoint x: 719, endPoint y: 263, distance: 28.7
click at [719, 259] on p "There's a lot of talk about balancing our work right now and I think really imp…" at bounding box center [588, 239] width 290 height 39
type input "699"
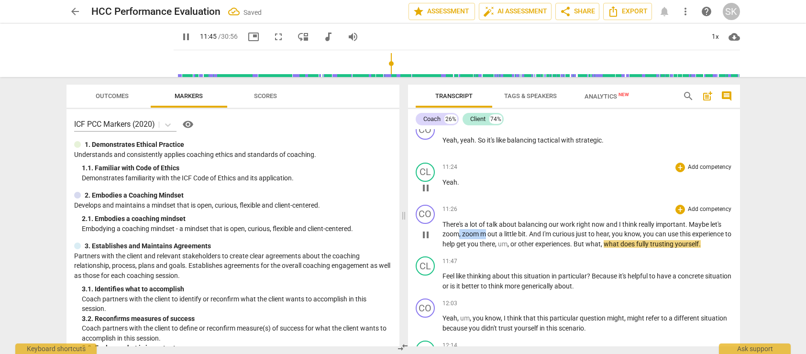
drag, startPoint x: 459, startPoint y: 274, endPoint x: 487, endPoint y: 274, distance: 27.8
click at [487, 249] on p "There's a lot of talk about balancing our work right now and I think really imp…" at bounding box center [588, 235] width 290 height 30
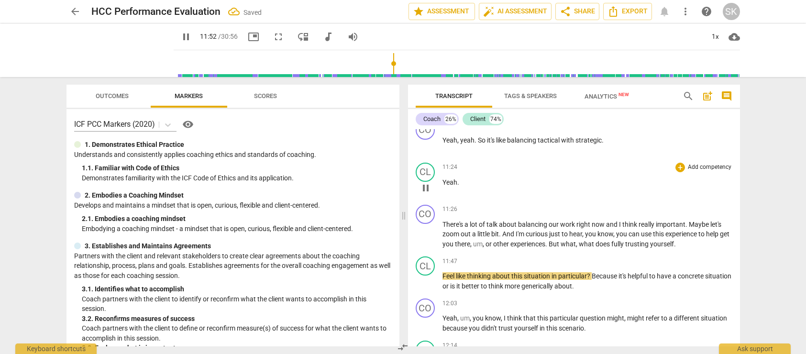
click at [179, 35] on span "pause" at bounding box center [185, 36] width 17 height 11
type input "713"
click at [688, 249] on p "There's a lot of talk about balancing our work right now and I think really imp…" at bounding box center [588, 235] width 290 height 30
drag, startPoint x: 483, startPoint y: 285, endPoint x: 497, endPoint y: 285, distance: 13.9
click at [497, 249] on p "There's a lot of talk about balancing our work right now and I think really imp…" at bounding box center [588, 235] width 290 height 30
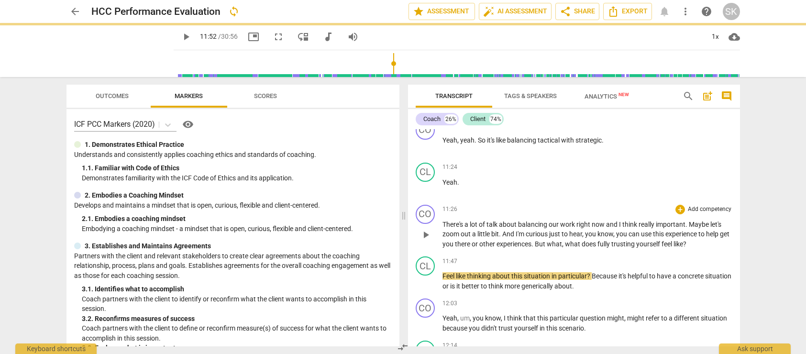
click at [533, 249] on div "11:26 + Add competency keyboard_arrow_right There's a lot of talk about balanci…" at bounding box center [588, 227] width 290 height 44
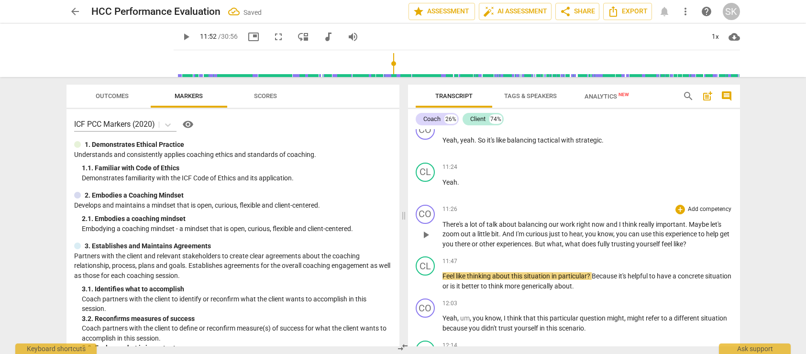
click at [545, 238] on span "curious" at bounding box center [537, 234] width 23 height 8
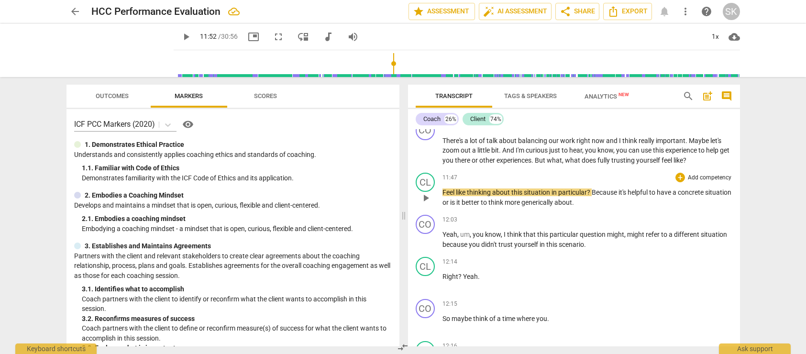
scroll to position [2357, 0]
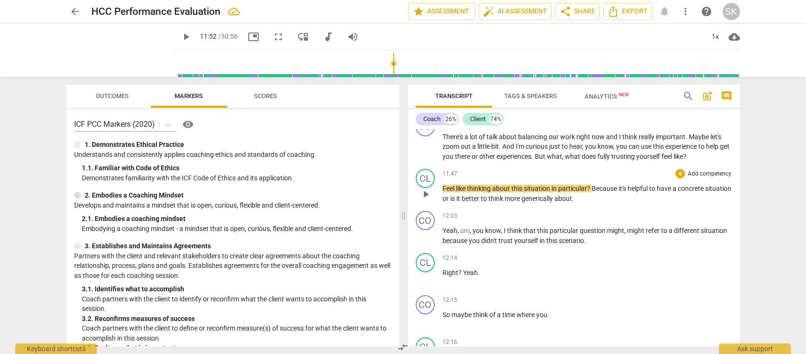
click at [460, 192] on span "like" at bounding box center [461, 189] width 11 height 8
drag, startPoint x: 469, startPoint y: 228, endPoint x: 432, endPoint y: 228, distance: 36.8
click at [432, 207] on div "CL play_arrow pause 11:47 + Add competency keyboard_arrow_right Feel like think…" at bounding box center [574, 186] width 332 height 42
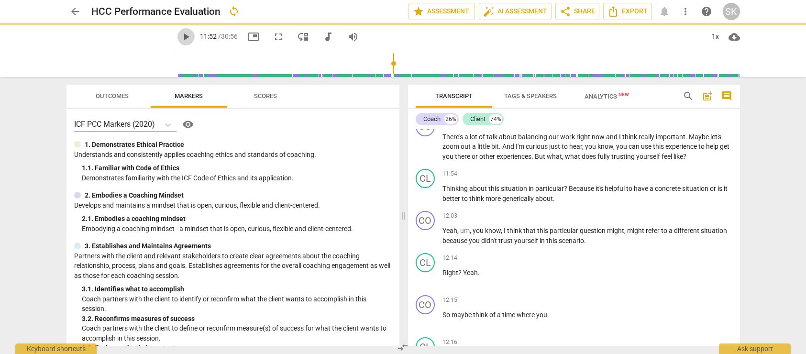
click at [180, 36] on span "play_arrow" at bounding box center [185, 36] width 11 height 11
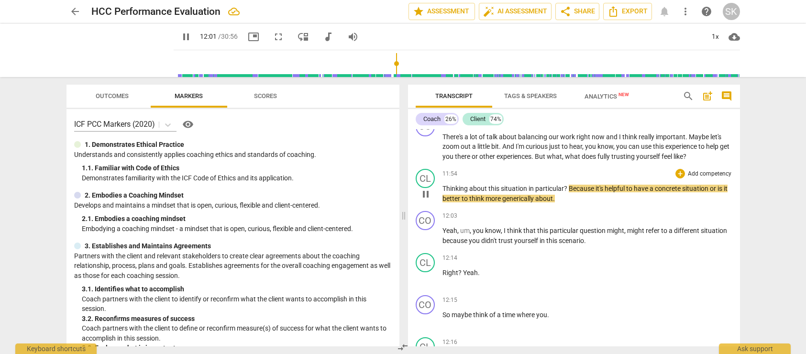
click at [565, 203] on p "Thinking about this situation in particular ? Because it's helpful to have a co…" at bounding box center [588, 194] width 290 height 20
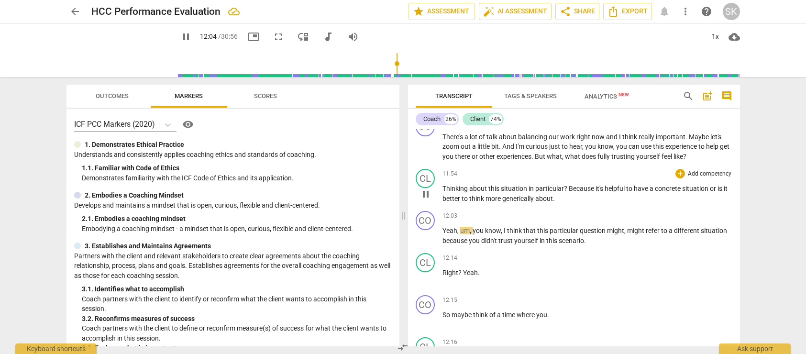
type input "725"
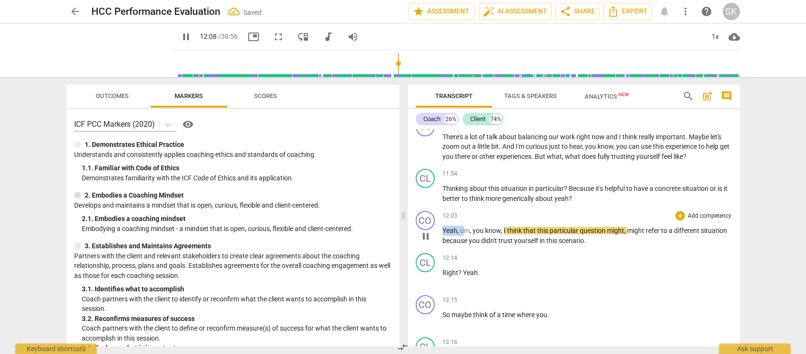
drag, startPoint x: 463, startPoint y: 271, endPoint x: 439, endPoint y: 271, distance: 23.9
click at [439, 249] on div "CO play_arrow pause 12:03 + Add competency keyboard_arrow_right Yeah , um , you…" at bounding box center [574, 228] width 332 height 42
type input "730"
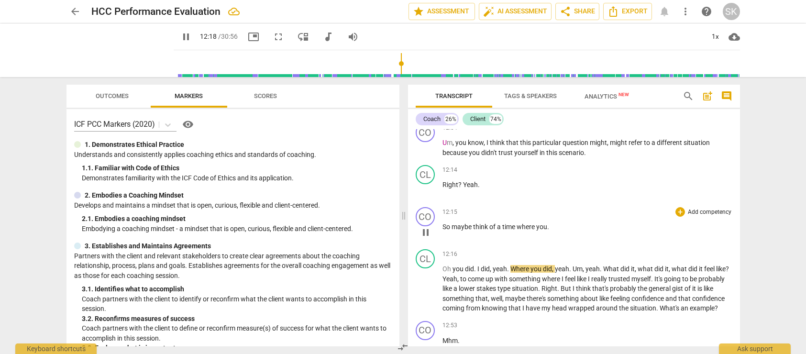
scroll to position [2482, 0]
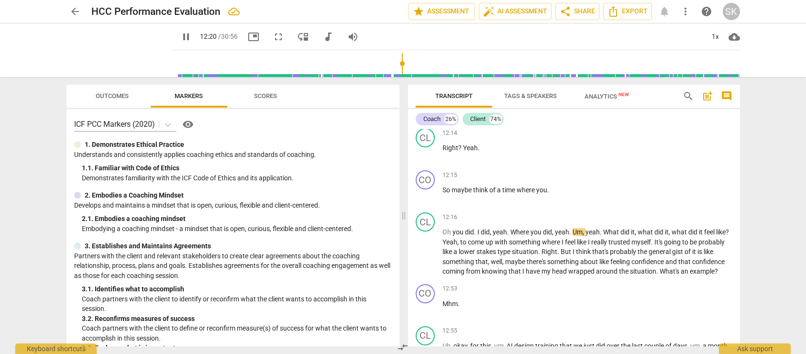
click at [180, 34] on span "pause" at bounding box center [185, 36] width 11 height 11
type input "741"
click at [444, 152] on span "Right" at bounding box center [451, 148] width 16 height 8
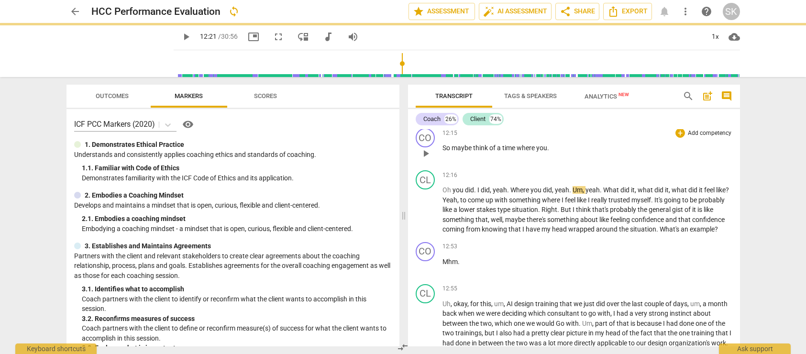
scroll to position [2440, 0]
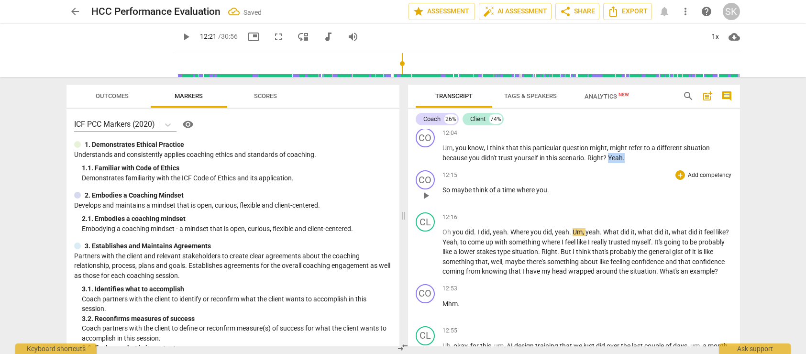
drag, startPoint x: 610, startPoint y: 197, endPoint x: 631, endPoint y: 205, distance: 23.2
click at [631, 205] on div "CO play_arrow pause 00:03 + Add competency keyboard_arrow_right All right , so …" at bounding box center [574, 237] width 332 height 217
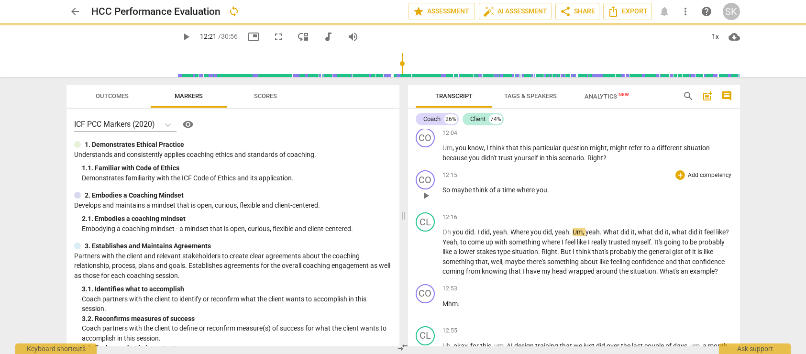
click at [444, 194] on span "So" at bounding box center [447, 190] width 9 height 8
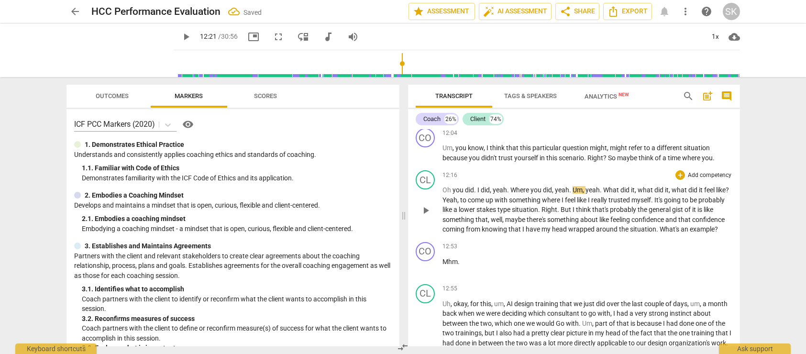
click at [454, 194] on span "you" at bounding box center [459, 190] width 12 height 8
drag, startPoint x: 477, startPoint y: 230, endPoint x: 453, endPoint y: 232, distance: 24.0
click at [453, 232] on p "Oh you did . I did , yeah . Where you did , yeah . Um , yeah . What did it , wh…" at bounding box center [588, 209] width 290 height 49
click at [722, 163] on p "Um , you know , I think that this particular question might , might refer to a …" at bounding box center [588, 153] width 290 height 20
paste p
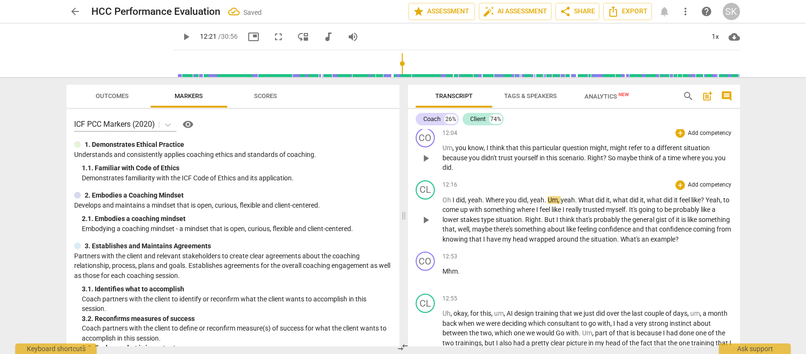
click at [716, 172] on span ".you did." at bounding box center [584, 163] width 283 height 18
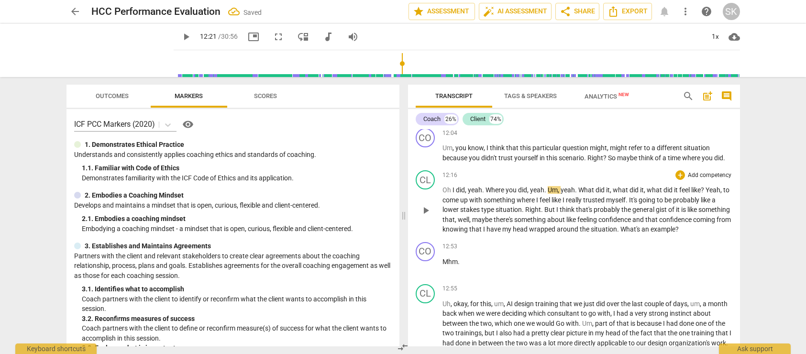
click at [390, 64] on input "range" at bounding box center [458, 63] width 563 height 31
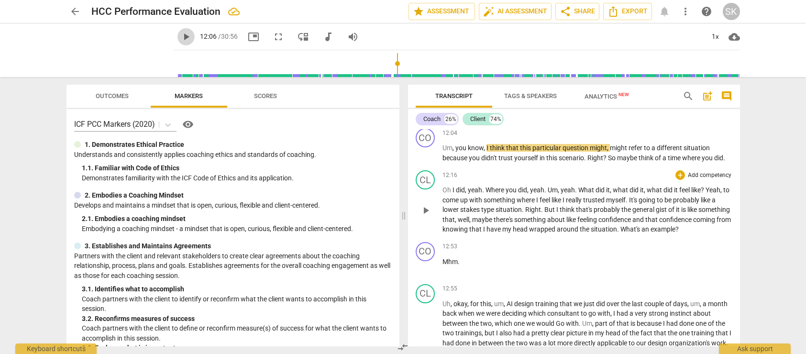
click at [180, 33] on span "play_arrow" at bounding box center [185, 36] width 11 height 11
click at [546, 194] on span "." at bounding box center [545, 190] width 3 height 8
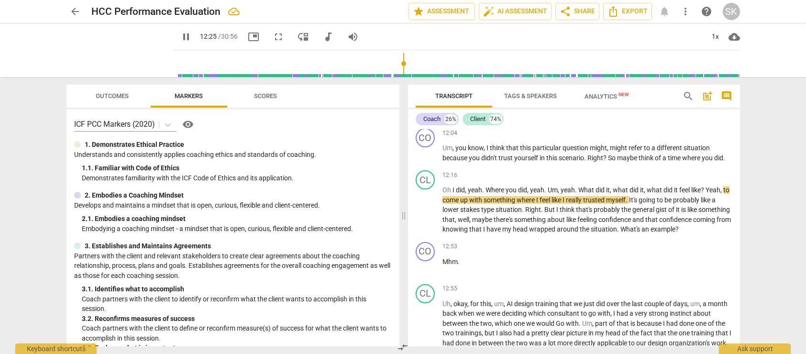
click at [180, 35] on span "pause" at bounding box center [185, 36] width 11 height 11
drag, startPoint x: 646, startPoint y: 230, endPoint x: 709, endPoint y: 230, distance: 62.2
click at [709, 230] on p "Oh I did , yeah . Where you did , yeah . Um , yeah . What did it , what did it …" at bounding box center [588, 209] width 290 height 49
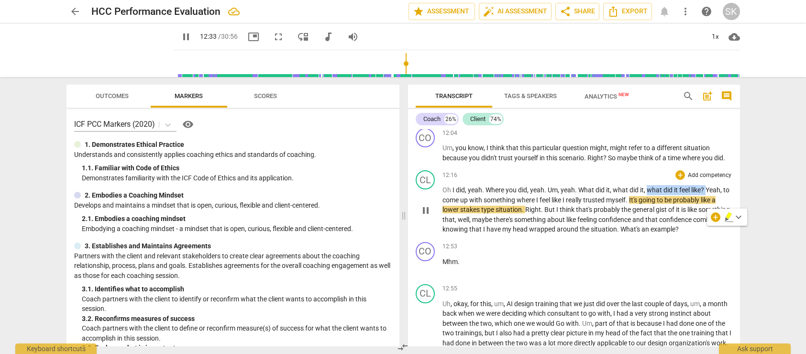
type input "754"
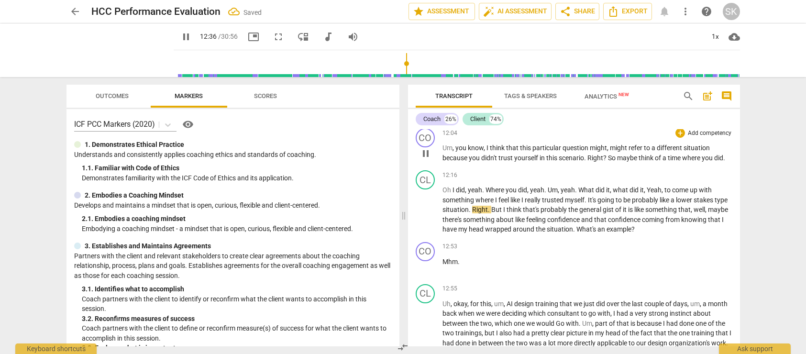
click at [725, 162] on span "." at bounding box center [724, 158] width 2 height 8
type input "757"
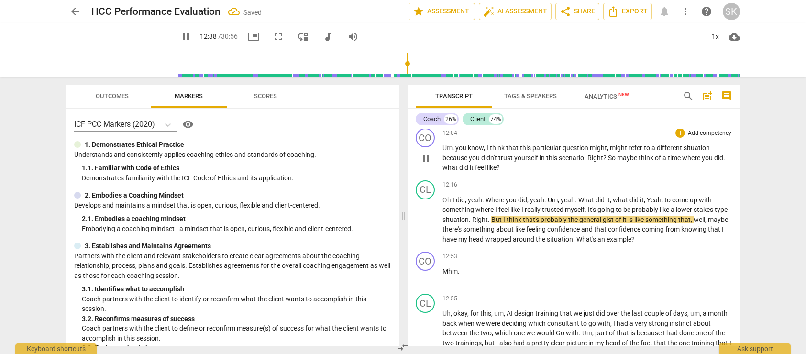
click at [445, 172] on span ". what did it feel like?" at bounding box center [584, 163] width 283 height 18
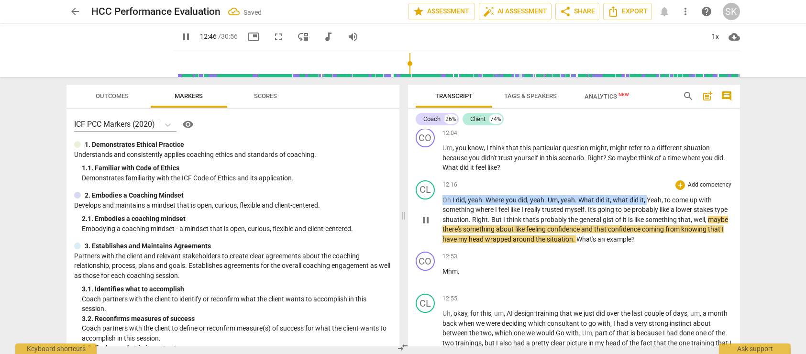
drag, startPoint x: 444, startPoint y: 239, endPoint x: 648, endPoint y: 238, distance: 203.8
click at [648, 238] on p "Oh I did , yeah . Where you did , yeah . Um , yeah . What did it , what did it …" at bounding box center [588, 219] width 290 height 49
type input "767"
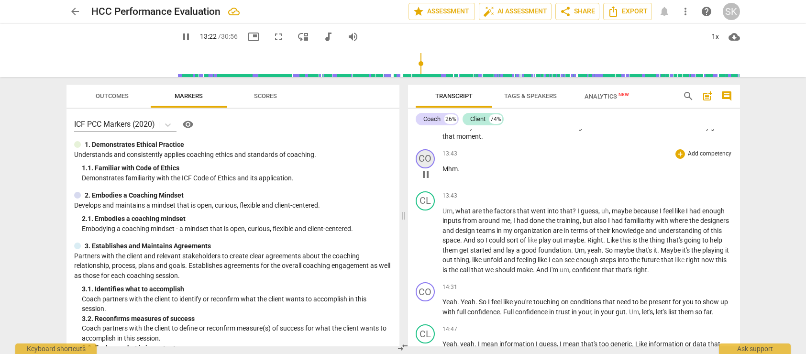
scroll to position [2680, 0]
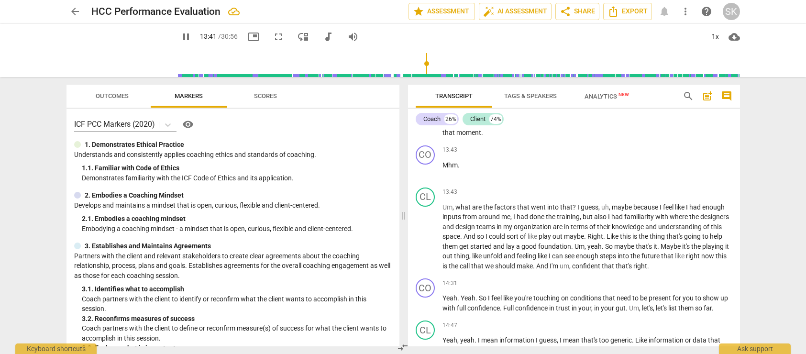
click at [419, 60] on input "range" at bounding box center [458, 63] width 563 height 31
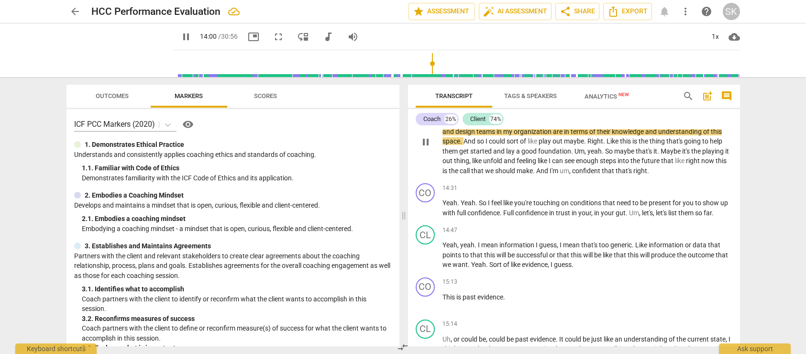
scroll to position [2776, 0]
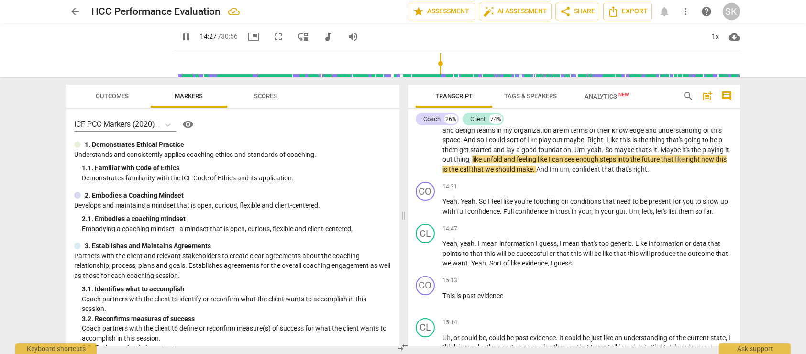
click at [433, 62] on input "range" at bounding box center [458, 63] width 563 height 31
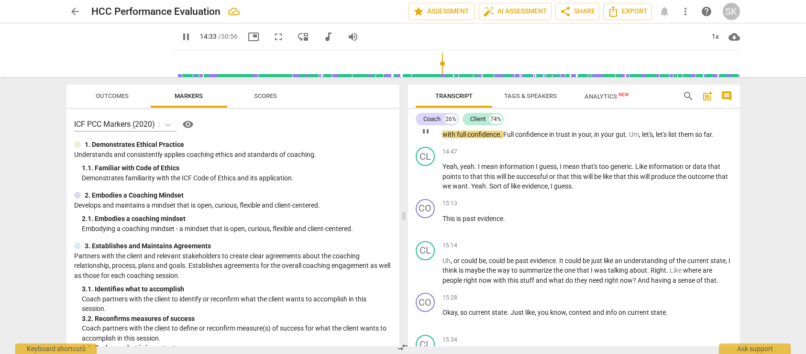
scroll to position [2854, 0]
click at [572, 138] on span "trust" at bounding box center [564, 134] width 16 height 8
type input "883"
drag, startPoint x: 591, startPoint y: 183, endPoint x: 607, endPoint y: 184, distance: 15.8
click at [607, 139] on p "Yeah . Yeah . So I feel like you're touching on conditions that need to be pres…" at bounding box center [588, 129] width 290 height 20
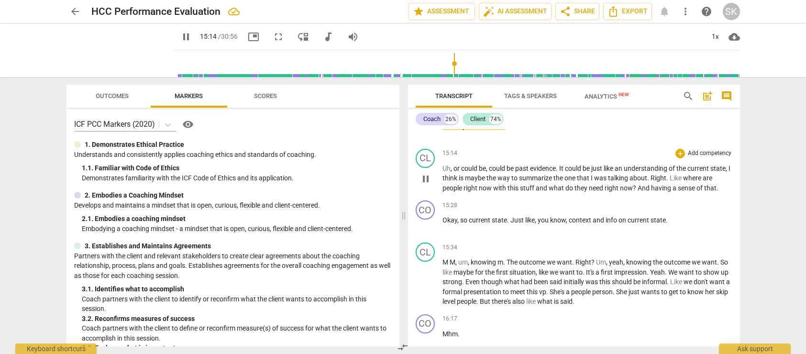
scroll to position [2947, 0]
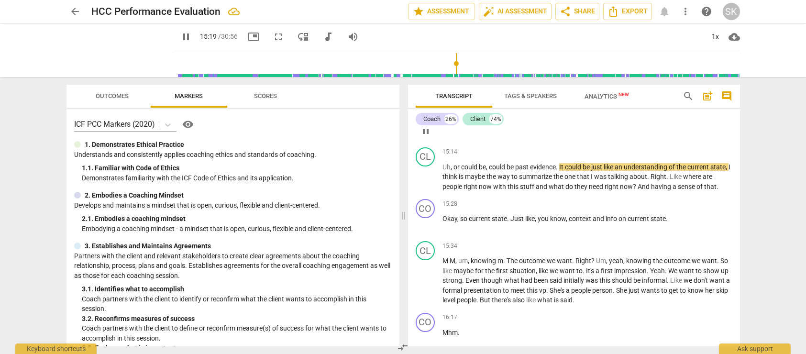
click at [503, 129] on span "evidence" at bounding box center [490, 125] width 26 height 8
type input "920"
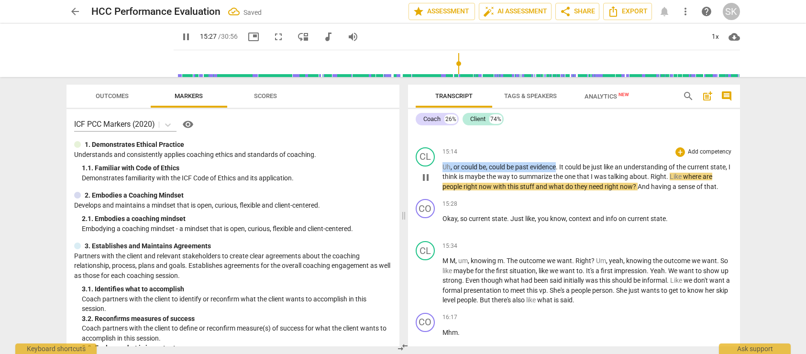
drag, startPoint x: 558, startPoint y: 215, endPoint x: 442, endPoint y: 217, distance: 116.3
click at [443, 192] on p "Uh , or could be , could be past evidence . It could be just like an understand…" at bounding box center [588, 177] width 290 height 30
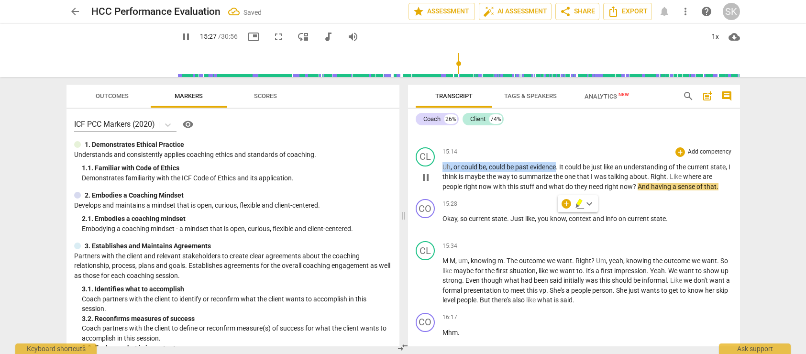
click at [476, 171] on span "could" at bounding box center [470, 167] width 18 height 8
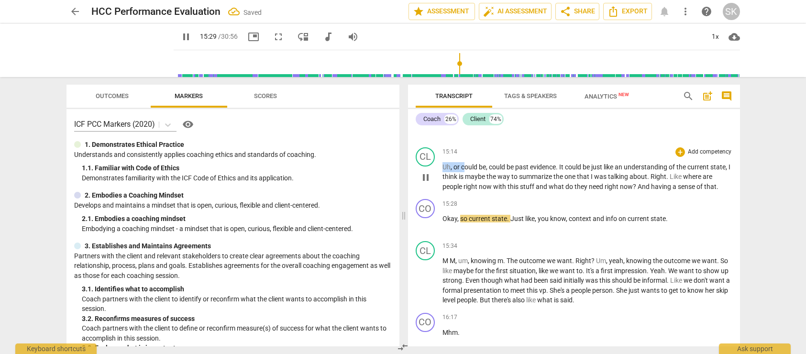
drag, startPoint x: 463, startPoint y: 216, endPoint x: 435, endPoint y: 216, distance: 28.2
click at [435, 196] on div "CL play_arrow pause 15:14 + Add competency keyboard_arrow_right Uh , or could b…" at bounding box center [574, 170] width 332 height 52
type input "931"
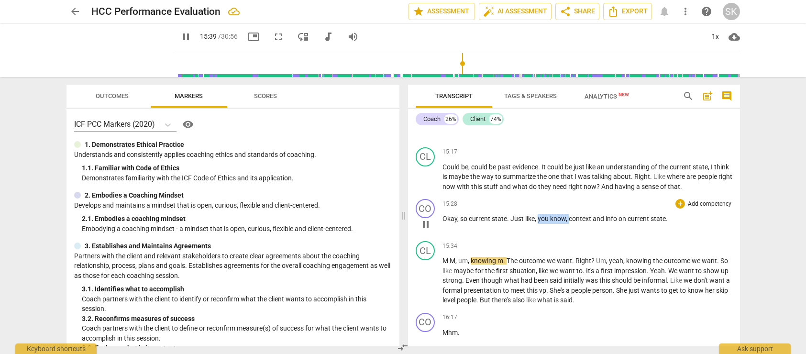
drag, startPoint x: 537, startPoint y: 266, endPoint x: 568, endPoint y: 266, distance: 30.6
click at [568, 224] on p "Okay , so current state . Just like , you know , context and info on current st…" at bounding box center [588, 219] width 290 height 10
type input "941"
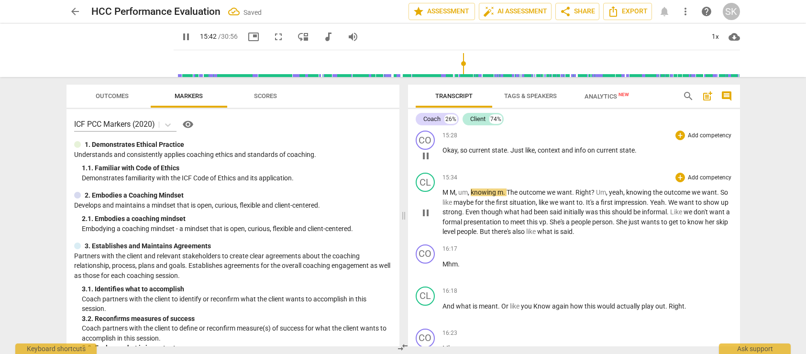
scroll to position [3014, 0]
drag, startPoint x: 455, startPoint y: 242, endPoint x: 442, endPoint y: 242, distance: 13.4
click at [442, 242] on div "CL play_arrow pause 15:34 + Add competency keyboard_arrow_right M M , um , know…" at bounding box center [574, 206] width 332 height 72
type input "946"
drag, startPoint x: 500, startPoint y: 244, endPoint x: 514, endPoint y: 244, distance: 13.4
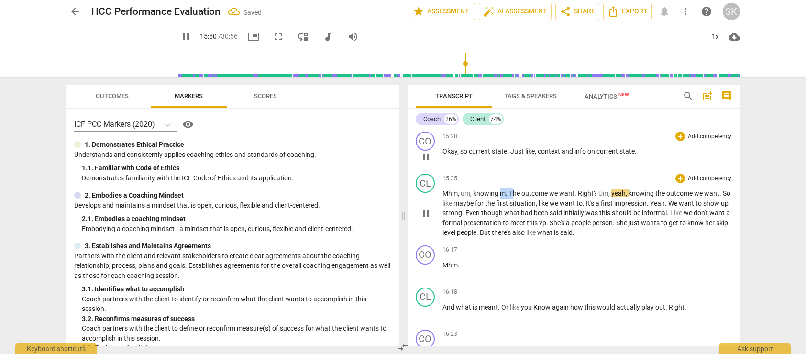
click at [514, 238] on p "Mhm, um , knowing m . The outcome we want . Right ? Um , yeah , knowing the out…" at bounding box center [588, 212] width 290 height 49
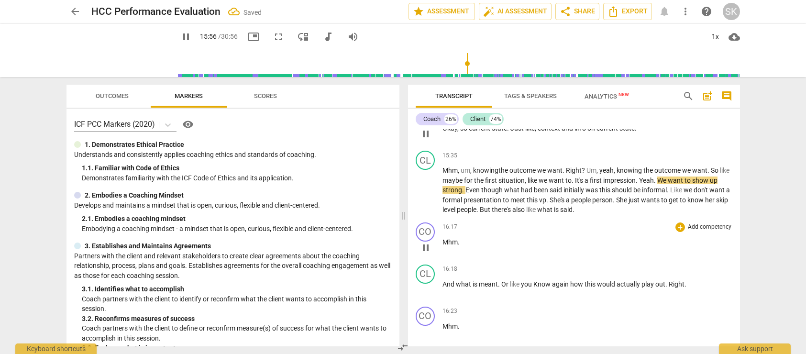
scroll to position [3046, 0]
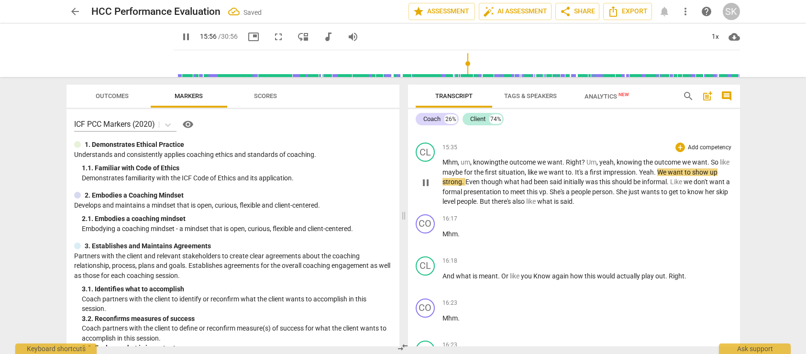
click at [664, 207] on p "Mhm, um , knowing t he outcome we want . Right ? Um , yeah , knowing the outcom…" at bounding box center [588, 181] width 290 height 49
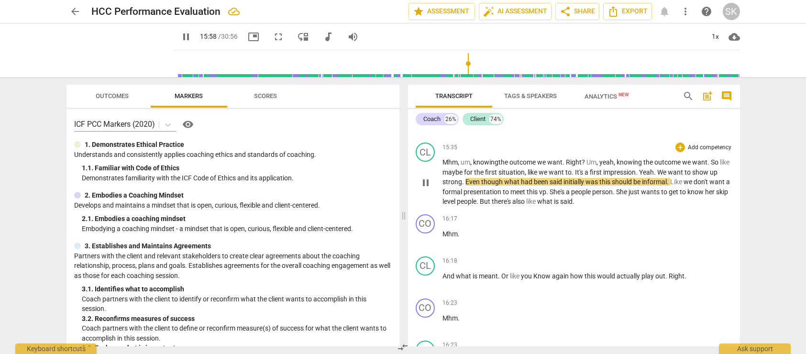
drag, startPoint x: 654, startPoint y: 222, endPoint x: 670, endPoint y: 222, distance: 16.7
click at [670, 207] on p "Mhm, um , knowing t he outcome we want . Right ? Um , yeah , knowing the outcom…" at bounding box center [588, 181] width 290 height 49
drag, startPoint x: 670, startPoint y: 222, endPoint x: 654, endPoint y: 222, distance: 16.7
click at [654, 207] on p "Mhm, um , knowing t he outcome we want . Right ? Um , yeah , knowing the outcom…" at bounding box center [588, 181] width 290 height 49
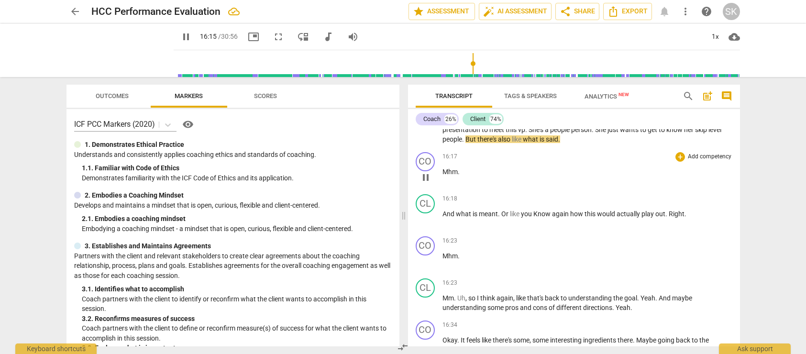
scroll to position [3109, 0]
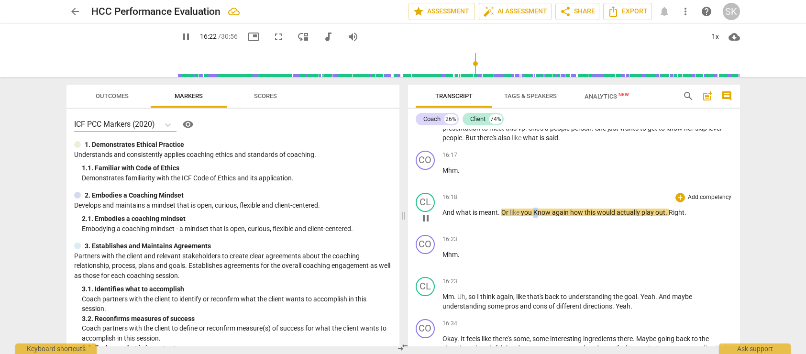
drag, startPoint x: 533, startPoint y: 262, endPoint x: 538, endPoint y: 263, distance: 4.8
click at [538, 216] on span "Know" at bounding box center [542, 213] width 19 height 8
type input "983"
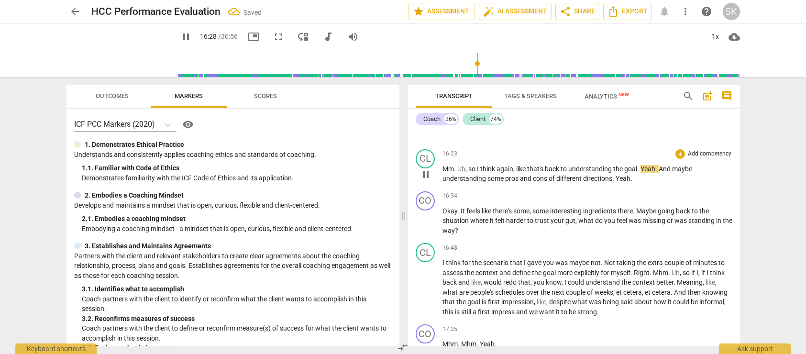
scroll to position [3237, 0]
click at [645, 172] on span "Yeah" at bounding box center [648, 169] width 15 height 8
drag, startPoint x: 640, startPoint y: 218, endPoint x: 659, endPoint y: 217, distance: 19.6
click at [659, 183] on p "Mm . Uh , so I think again , like that's back to understanding the goal . Yeah …" at bounding box center [588, 174] width 290 height 20
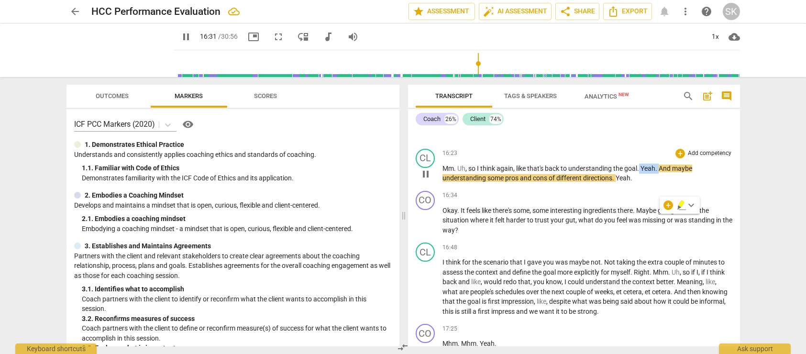
type input "992"
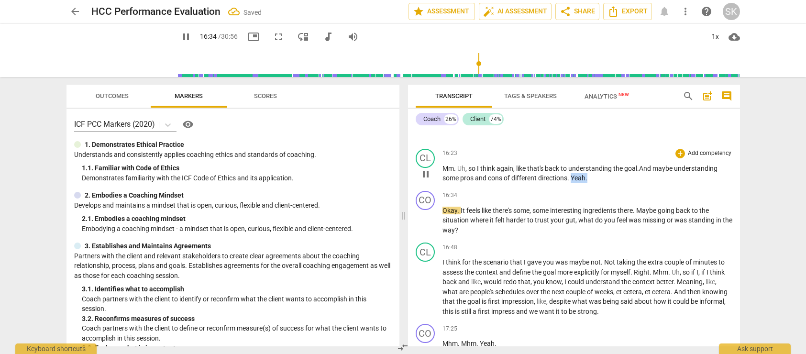
drag, startPoint x: 572, startPoint y: 229, endPoint x: 592, endPoint y: 229, distance: 20.1
click at [592, 183] on p "Mm . Uh , so I think again , like that's back to understanding the goal . And m…" at bounding box center [588, 174] width 290 height 20
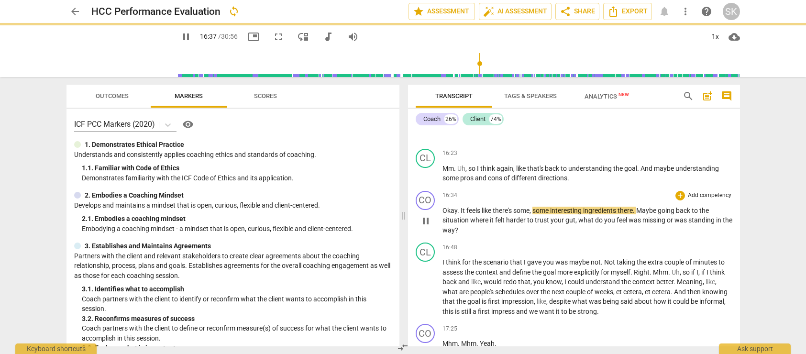
click at [444, 214] on span "Okay" at bounding box center [450, 211] width 15 height 8
type input "997"
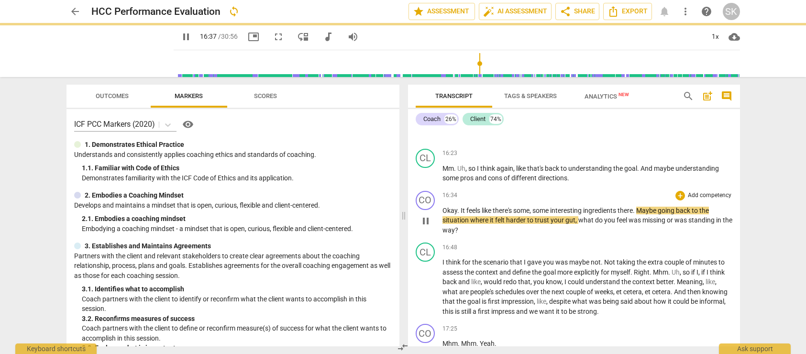
paste p
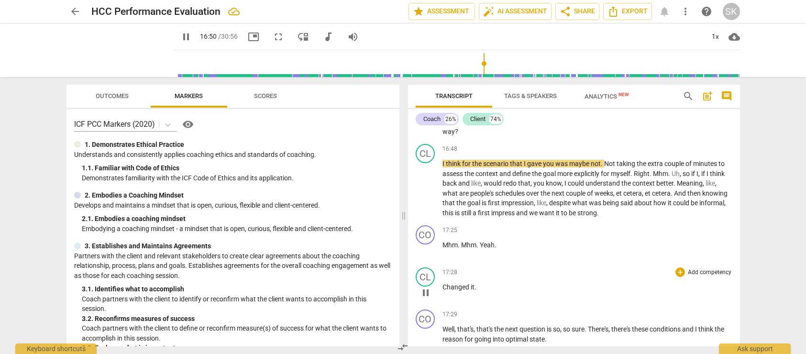
scroll to position [3332, 0]
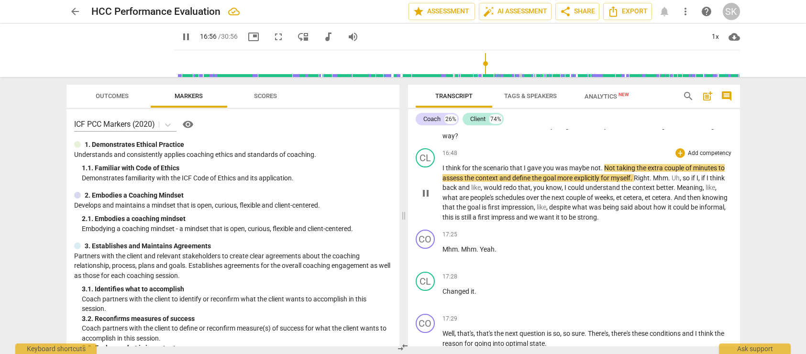
click at [606, 172] on span "Not" at bounding box center [610, 168] width 12 height 8
click at [607, 172] on span "Not" at bounding box center [610, 168] width 12 height 8
type input "1018"
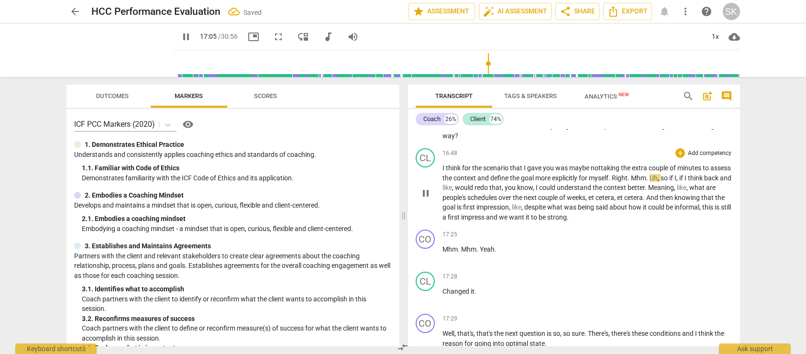
click at [646, 182] on span "Mhm" at bounding box center [638, 178] width 15 height 8
drag, startPoint x: 655, startPoint y: 228, endPoint x: 675, endPoint y: 228, distance: 19.1
click at [675, 222] on p "I think for the scenario that I gave you was maybe n ot taking the extra couple…" at bounding box center [588, 192] width 290 height 59
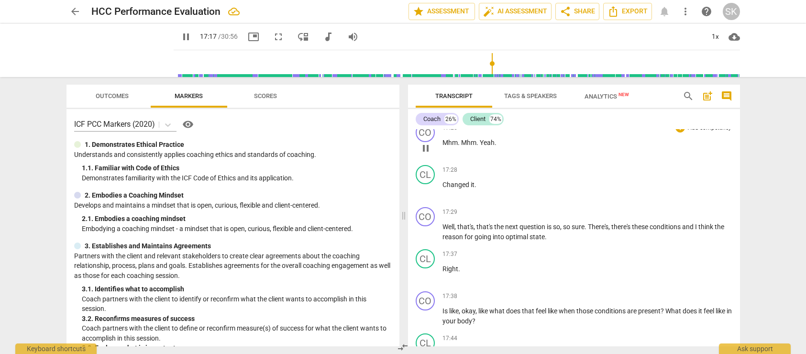
scroll to position [3439, 0]
click at [467, 113] on span "impress" at bounding box center [455, 110] width 25 height 8
click at [443, 188] on span "Changed" at bounding box center [457, 184] width 28 height 8
type input "1051"
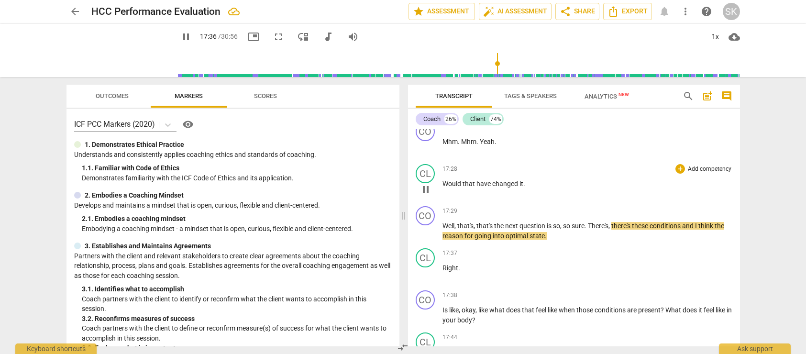
click at [532, 189] on p "Would that have changed it ." at bounding box center [588, 184] width 290 height 10
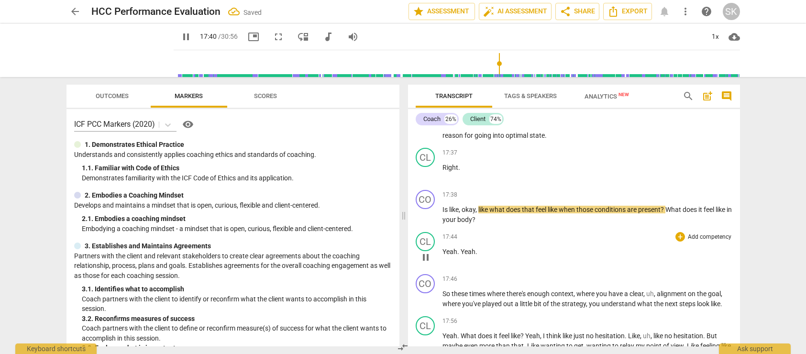
scroll to position [3539, 0]
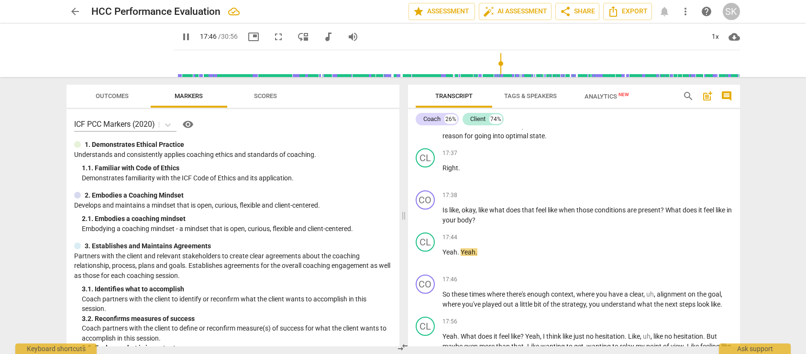
click at [180, 34] on span "pause" at bounding box center [185, 36] width 11 height 11
type input "1067"
drag, startPoint x: 444, startPoint y: 260, endPoint x: 434, endPoint y: 257, distance: 10.3
click at [434, 229] on div "CO play_arrow pause 17:38 + Add competency keyboard_arrow_right Is like , okay …" at bounding box center [574, 208] width 332 height 42
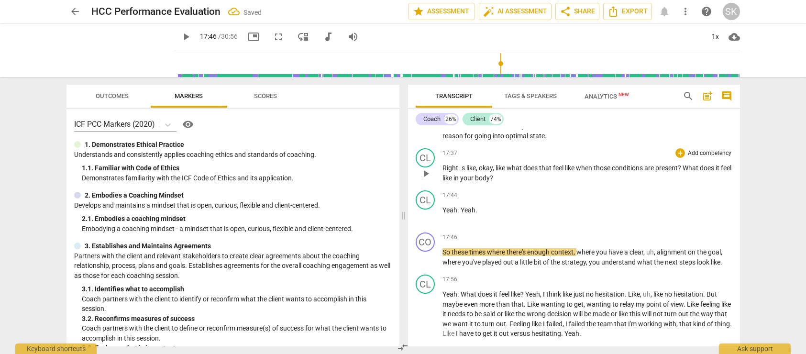
click at [462, 172] on span "s" at bounding box center [464, 168] width 5 height 8
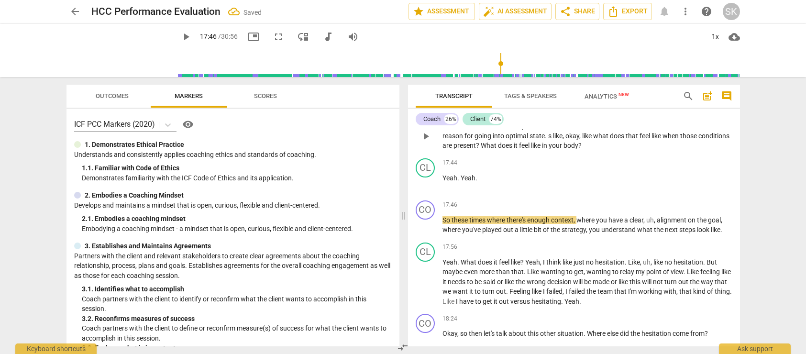
click at [511, 140] on span "optimal" at bounding box center [518, 136] width 24 height 8
click at [584, 151] on p "Well , that's , that's the next question is so , so sure . There's , there's th…" at bounding box center [588, 136] width 290 height 30
drag, startPoint x: 545, startPoint y: 175, endPoint x: 558, endPoint y: 177, distance: 13.0
click at [558, 151] on p "Well , that's , that's the next question is so , so sure . There's , there's th…" at bounding box center [588, 136] width 290 height 30
click at [569, 130] on span "sure" at bounding box center [574, 126] width 13 height 8
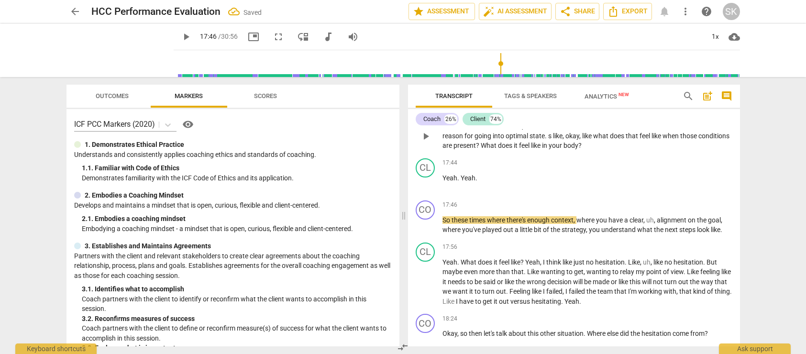
click at [620, 130] on span "there's" at bounding box center [609, 126] width 21 height 8
click at [517, 140] on span "s" at bounding box center [518, 136] width 5 height 8
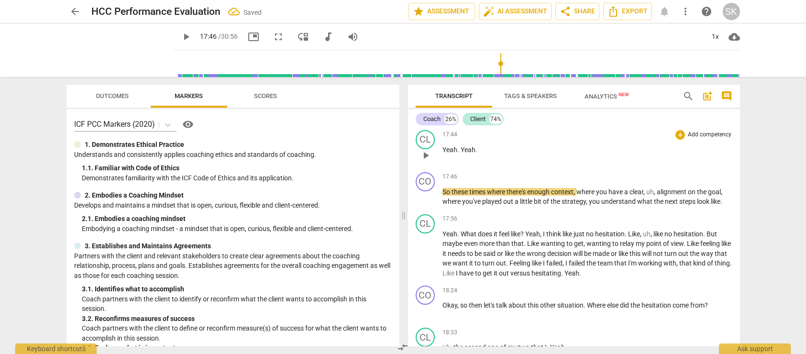
scroll to position [3569, 0]
click at [180, 33] on span "play_arrow" at bounding box center [185, 36] width 11 height 11
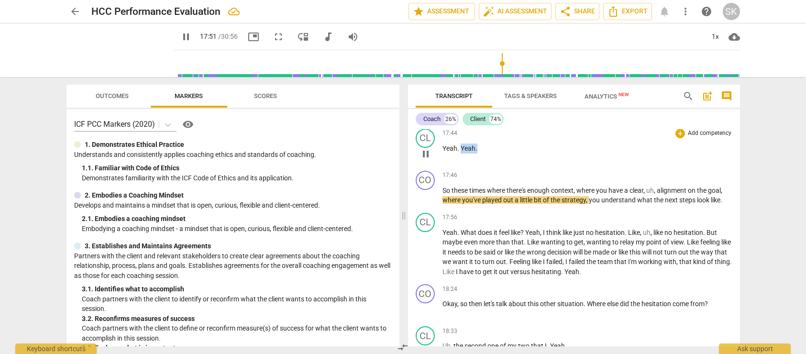
drag, startPoint x: 461, startPoint y: 198, endPoint x: 493, endPoint y: 196, distance: 32.1
click at [493, 154] on p "Yeah . Yeah ." at bounding box center [588, 149] width 290 height 10
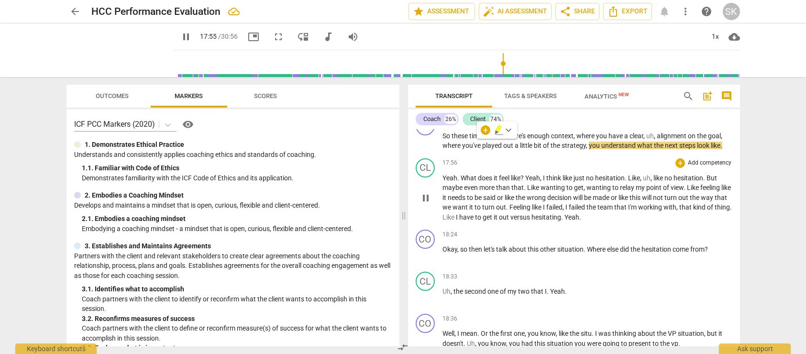
scroll to position [3625, 0]
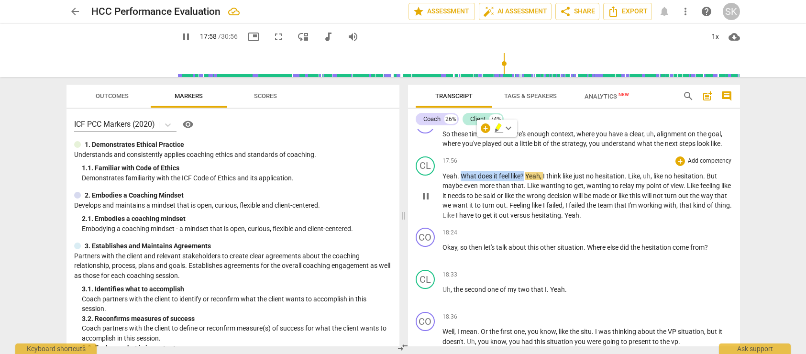
drag, startPoint x: 526, startPoint y: 225, endPoint x: 461, endPoint y: 227, distance: 65.1
click at [461, 221] on p "Yeah . What does it feel like ? Yeah , I think like just no hesitation . Like ,…" at bounding box center [588, 195] width 290 height 49
type input "1079"
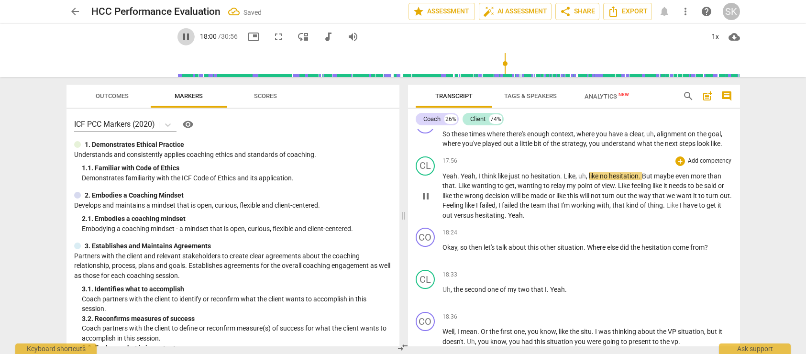
click at [180, 36] on span "pause" at bounding box center [185, 36] width 11 height 11
type input "1081"
click at [724, 149] on p "So these times where there's enough context , where you have a clear , uh , ali…" at bounding box center [588, 139] width 290 height 20
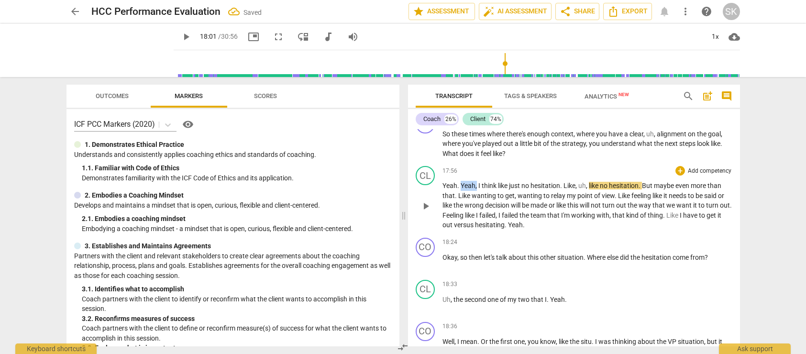
drag, startPoint x: 461, startPoint y: 235, endPoint x: 477, endPoint y: 236, distance: 15.8
click at [477, 230] on p "Yeah . Yeah , I think like just no hesitation . Like , uh , like no hesitation …" at bounding box center [588, 205] width 290 height 49
click at [463, 189] on span "Yeah" at bounding box center [468, 186] width 15 height 8
click at [180, 34] on span "play_arrow" at bounding box center [185, 36] width 11 height 11
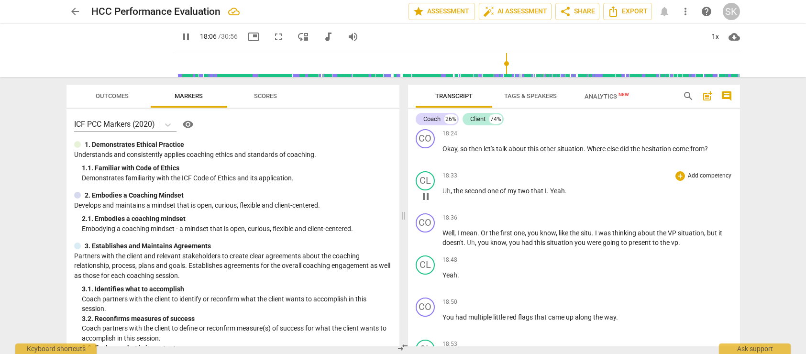
scroll to position [3736, 0]
click at [490, 118] on span "Yeah" at bounding box center [483, 115] width 15 height 8
drag, startPoint x: 508, startPoint y: 164, endPoint x: 529, endPoint y: 164, distance: 21.5
click at [529, 120] on p "yeah , I think like just no hesitation . Like , uh , like no hesitation . But m…" at bounding box center [588, 94] width 290 height 49
type input "1106"
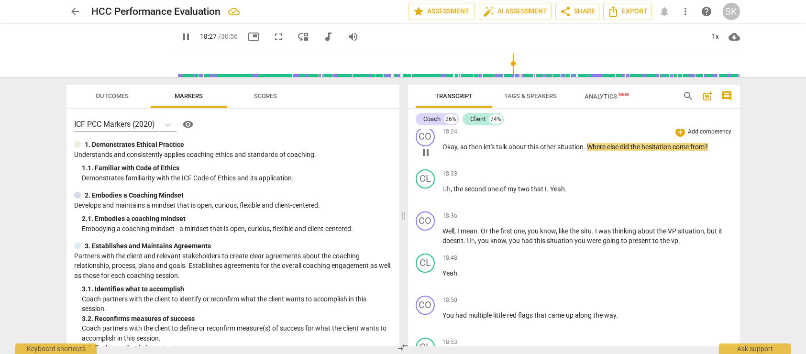
click at [444, 151] on span "Okay" at bounding box center [450, 147] width 15 height 8
type input "1108"
paste p
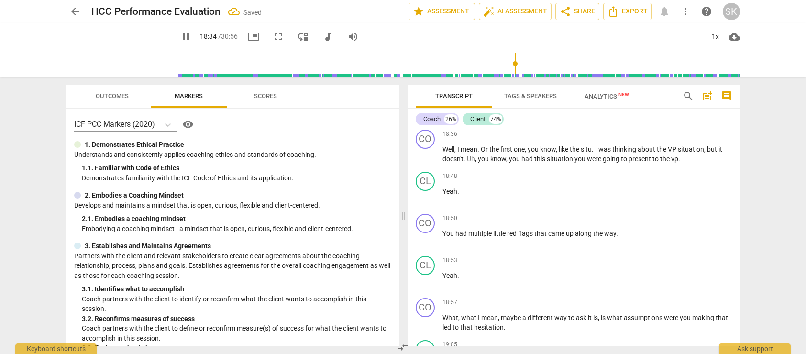
scroll to position [3820, 0]
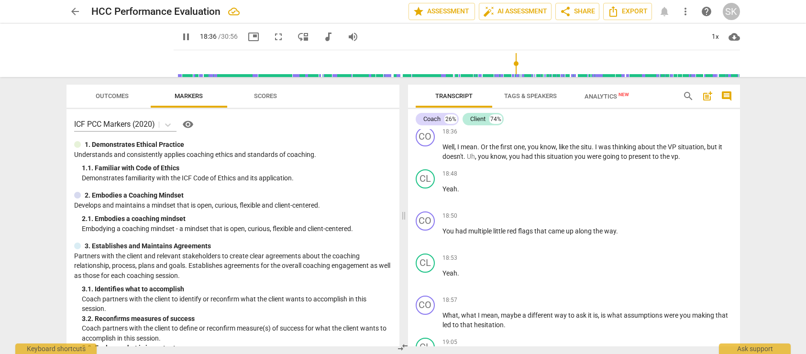
click at [551, 109] on span "Yeah" at bounding box center [557, 105] width 15 height 8
type input "1117"
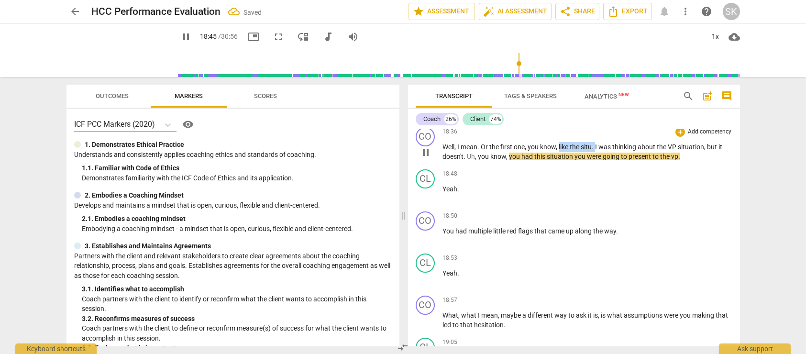
drag, startPoint x: 559, startPoint y: 195, endPoint x: 598, endPoint y: 195, distance: 38.8
click at [598, 162] on p "Well , I mean . Or the first one , you know , like the situ . I was thinking ab…" at bounding box center [588, 152] width 290 height 20
type input "1126"
click at [708, 151] on span "doesn't" at bounding box center [697, 147] width 21 height 8
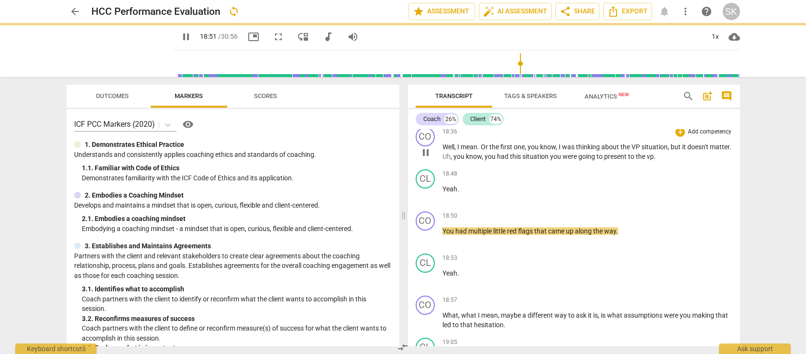
click at [563, 160] on span "you" at bounding box center [556, 157] width 12 height 8
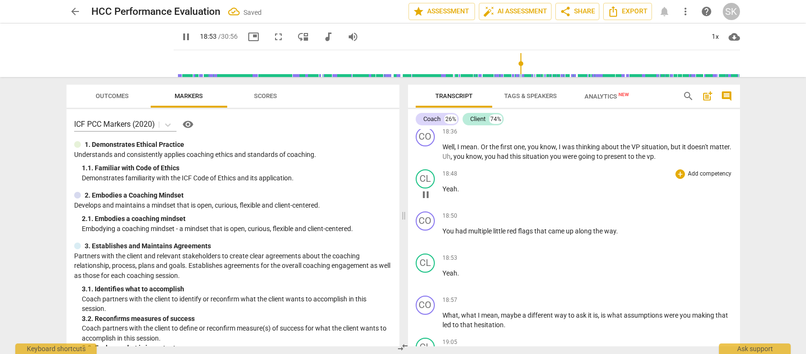
click at [462, 194] on p "Yeah ." at bounding box center [588, 189] width 290 height 10
drag, startPoint x: 466, startPoint y: 237, endPoint x: 429, endPoint y: 237, distance: 37.3
click at [429, 208] on div "CL play_arrow pause 18:48 + Add competency keyboard_arrow_right Yeah ." at bounding box center [574, 187] width 332 height 42
type input "1135"
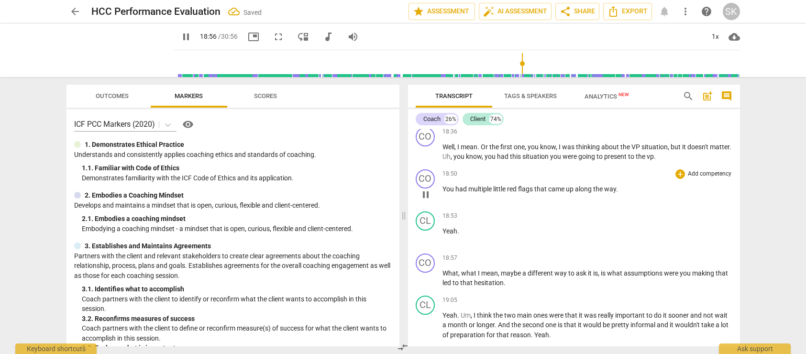
click at [443, 193] on span "You" at bounding box center [449, 189] width 13 height 8
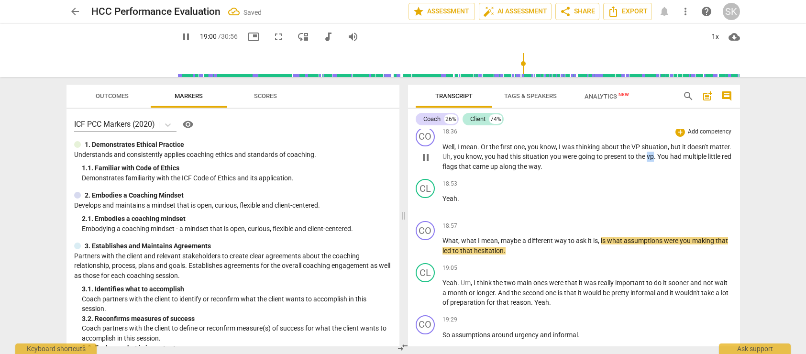
click at [654, 160] on span "vp" at bounding box center [650, 157] width 7 height 8
type input "1142"
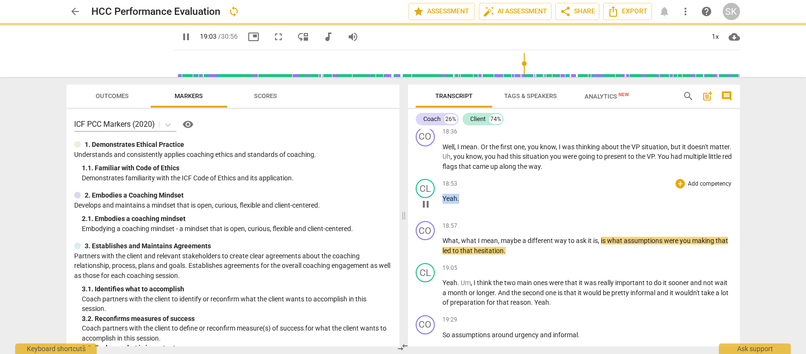
drag, startPoint x: 462, startPoint y: 249, endPoint x: 438, endPoint y: 249, distance: 23.9
click at [438, 217] on div "CL play_arrow pause 18:53 + Add competency keyboard_arrow_right Yeah ." at bounding box center [574, 196] width 332 height 42
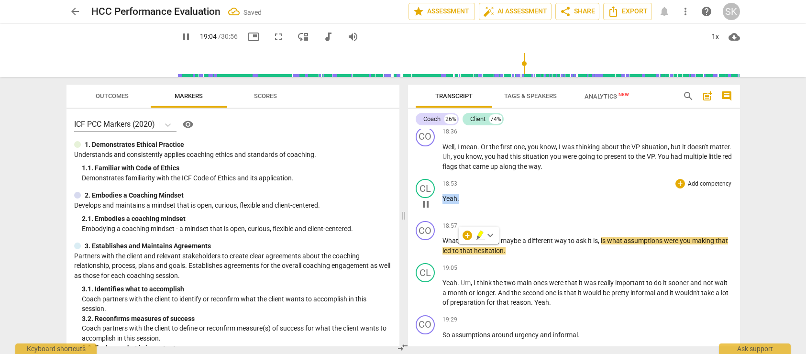
type input "1144"
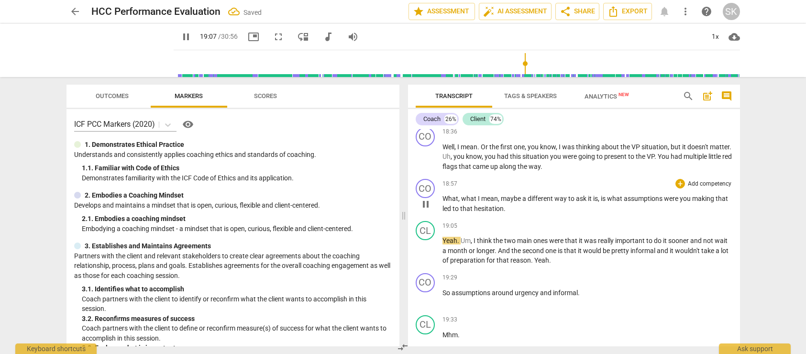
click at [443, 202] on span "What" at bounding box center [451, 199] width 16 height 8
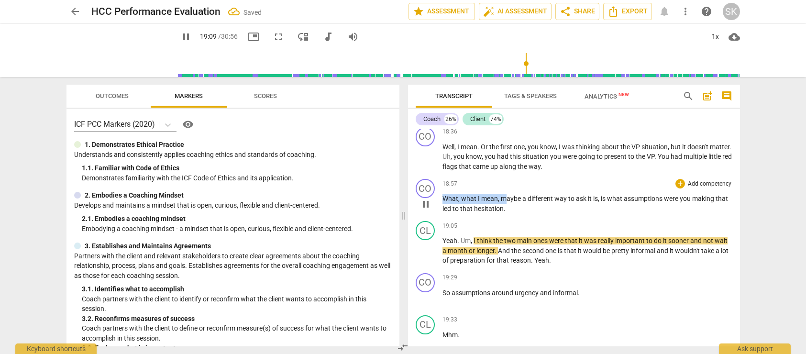
drag, startPoint x: 444, startPoint y: 246, endPoint x: 505, endPoint y: 248, distance: 60.8
click at [505, 213] on p "What , what I mean , maybe a different way to ask it is , is what assumptions w…" at bounding box center [588, 204] width 290 height 20
type input "1150"
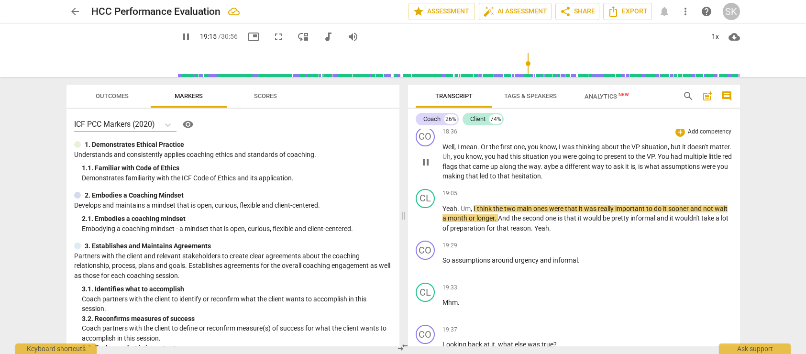
click at [560, 170] on span "aybe" at bounding box center [552, 167] width 16 height 8
type input "1157"
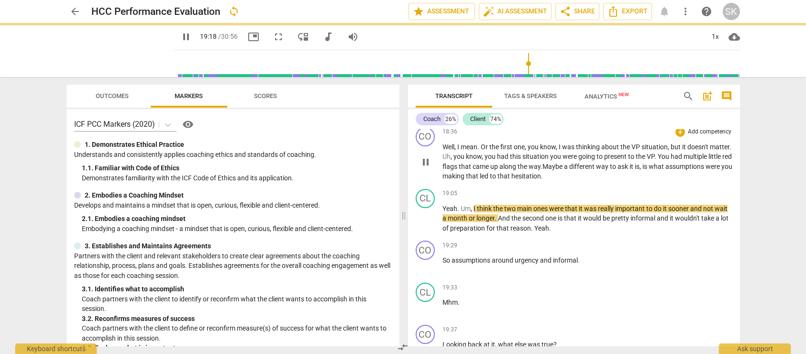
click at [617, 181] on p "Well , I mean . Or the first one , you know , I was thinking about the VP situa…" at bounding box center [588, 161] width 290 height 39
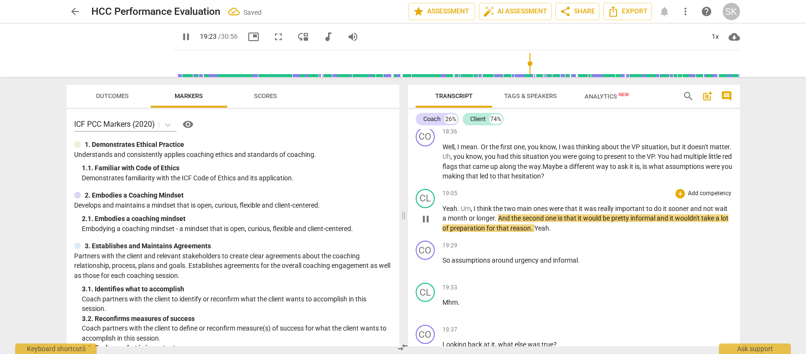
click at [428, 225] on span "pause" at bounding box center [425, 218] width 11 height 11
click at [177, 30] on button "play_arrow" at bounding box center [185, 36] width 17 height 17
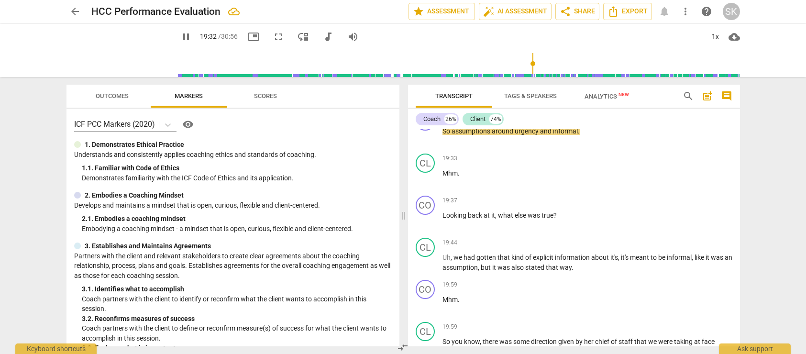
scroll to position [3951, 0]
click at [180, 35] on span "pause" at bounding box center [185, 36] width 11 height 11
type input "1173"
